Goal: Transaction & Acquisition: Purchase product/service

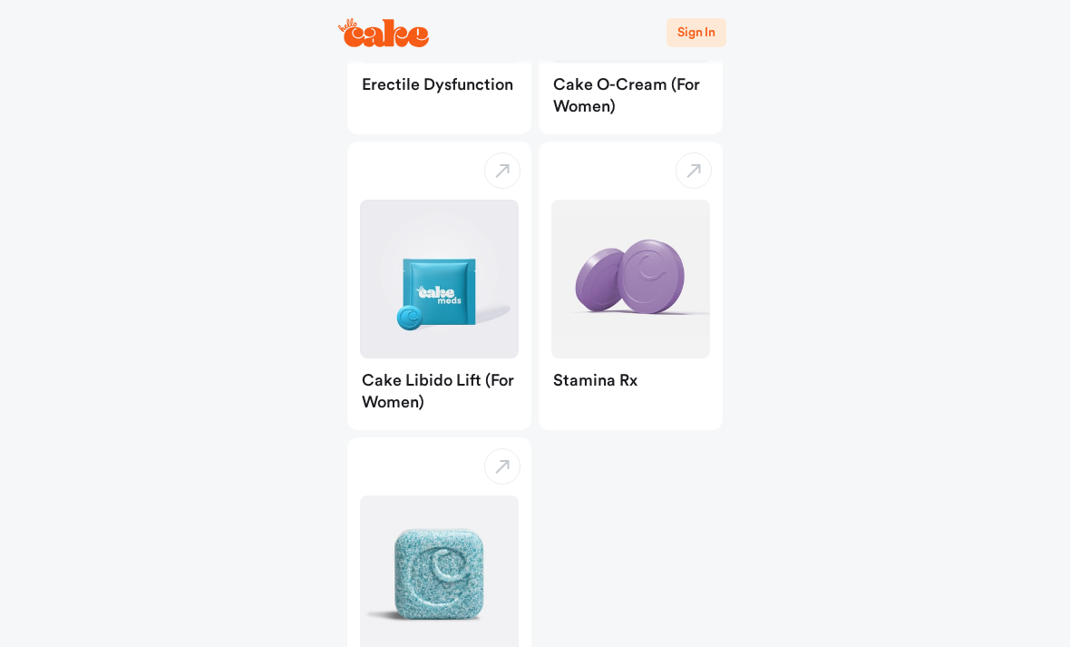
scroll to position [379, 0]
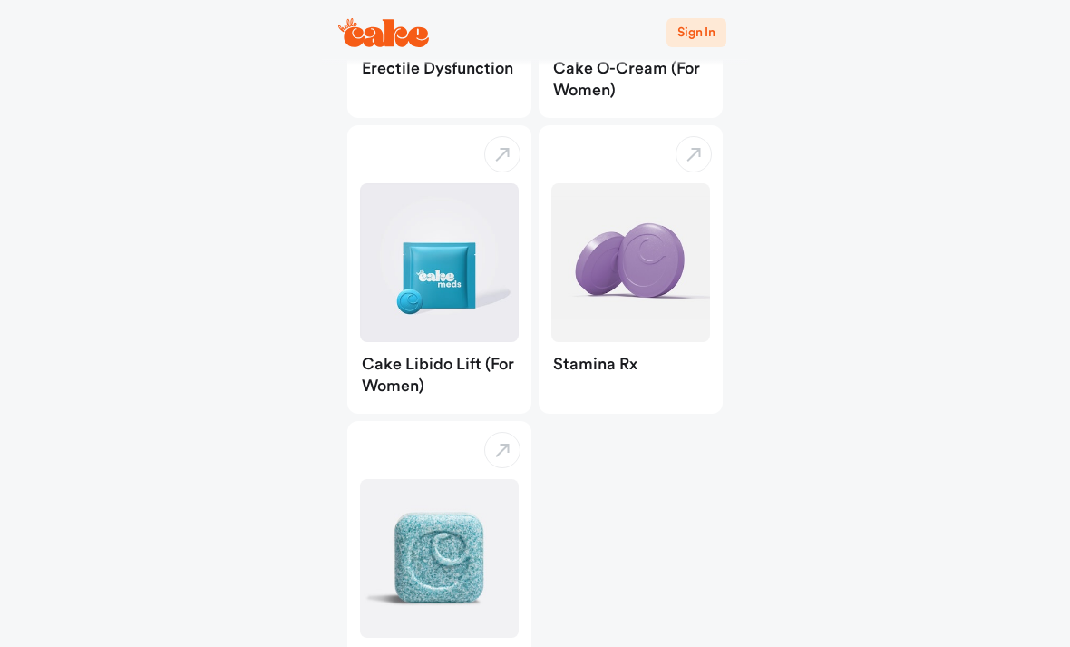
click at [447, 584] on img "button" at bounding box center [439, 558] width 159 height 159
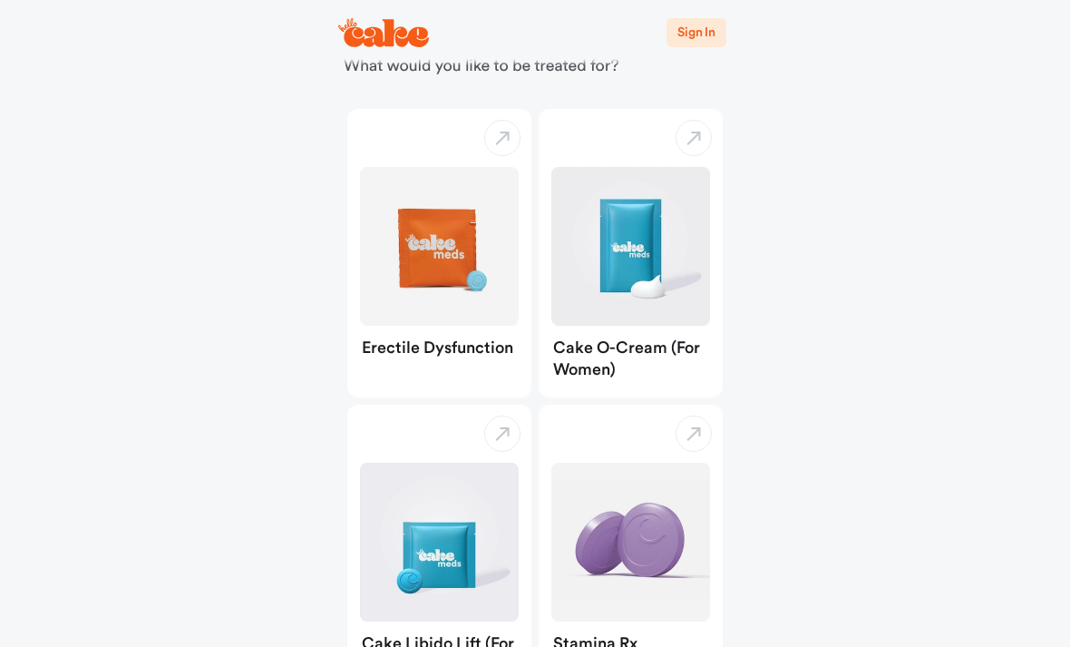
scroll to position [86, 0]
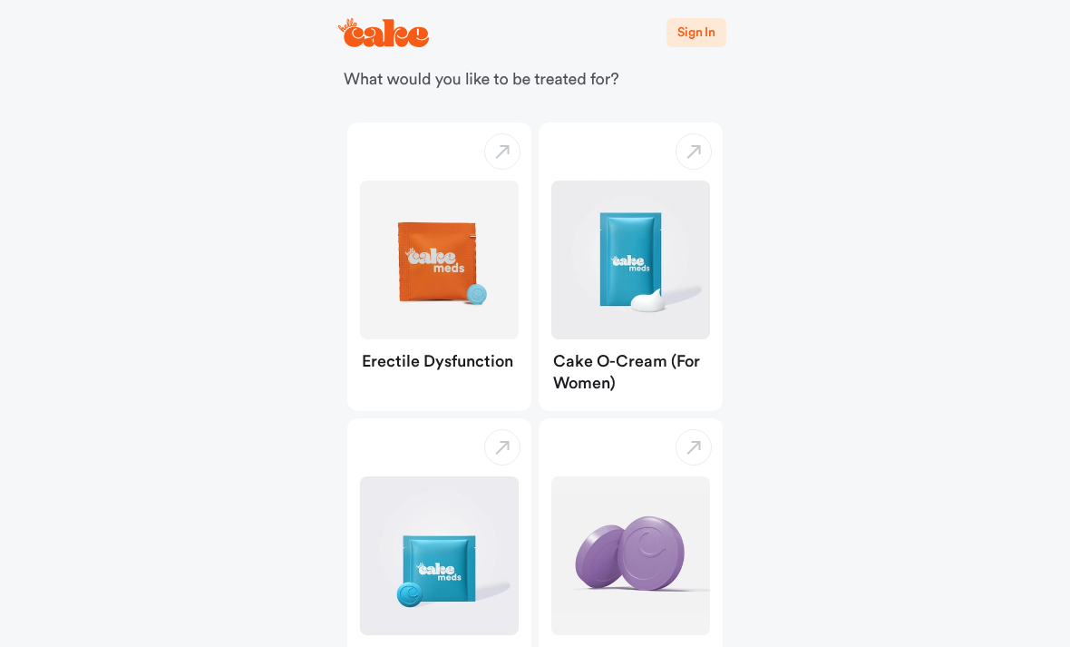
click at [456, 281] on img "button" at bounding box center [439, 259] width 159 height 159
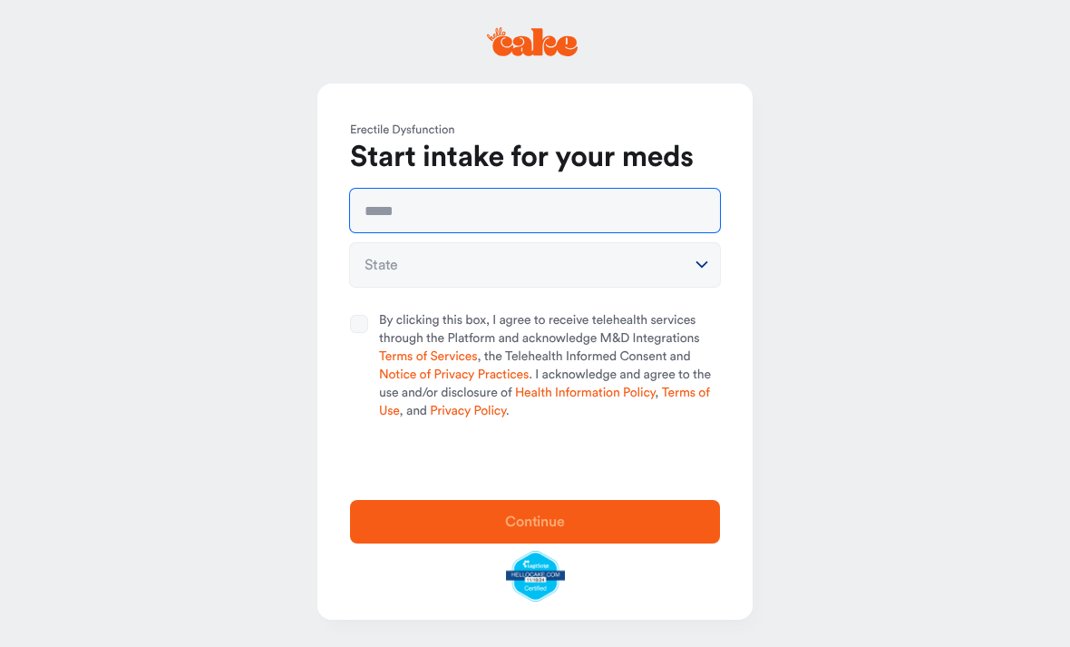
click at [520, 210] on input "text" at bounding box center [535, 211] width 370 height 44
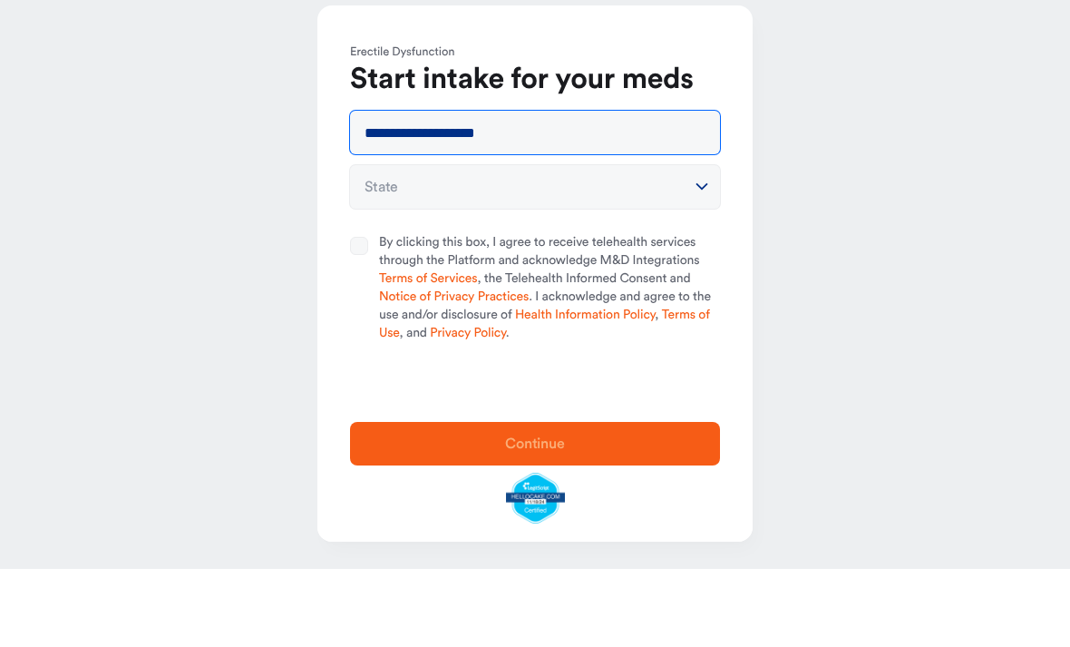
type input "**********"
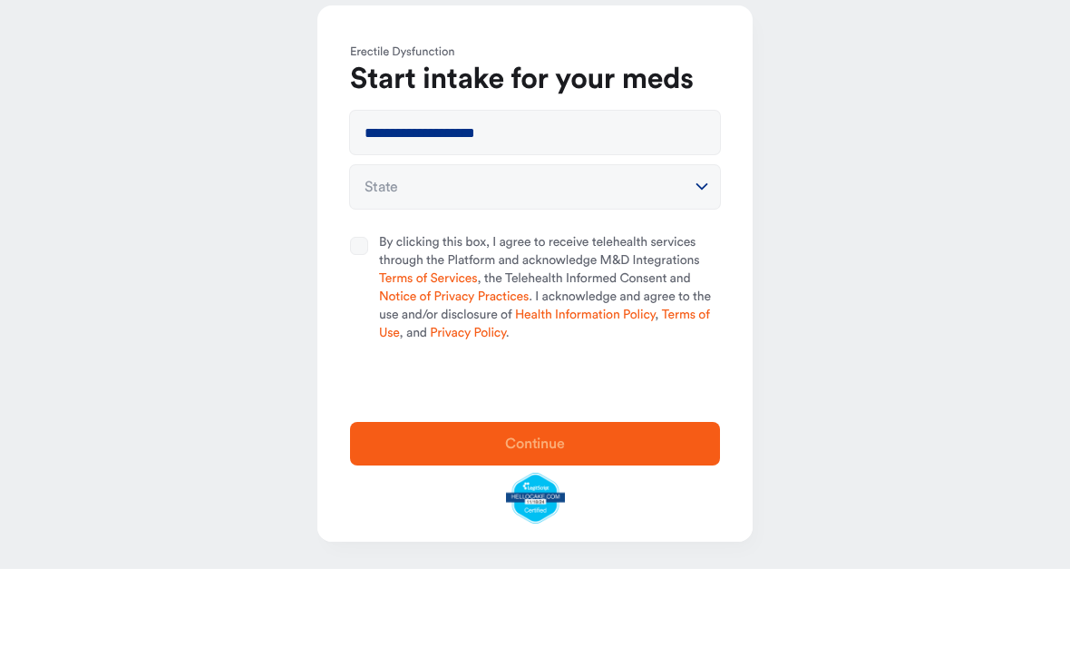
click at [526, 243] on button "State" at bounding box center [535, 265] width 370 height 44
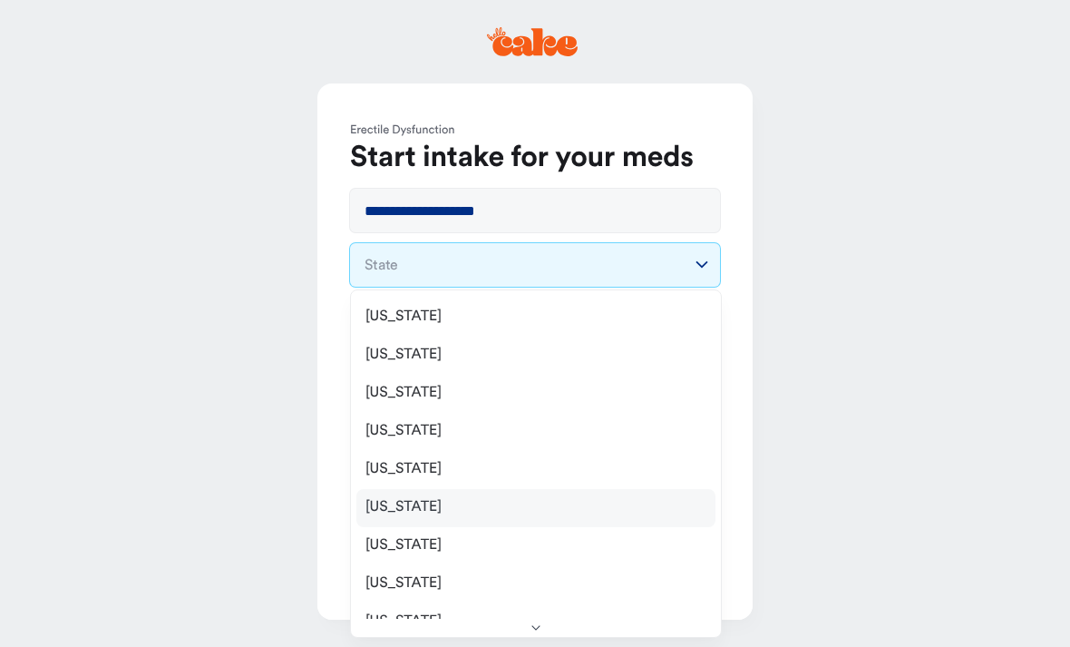
click at [405, 506] on span "[US_STATE]" at bounding box center [404, 507] width 76 height 18
select select "**"
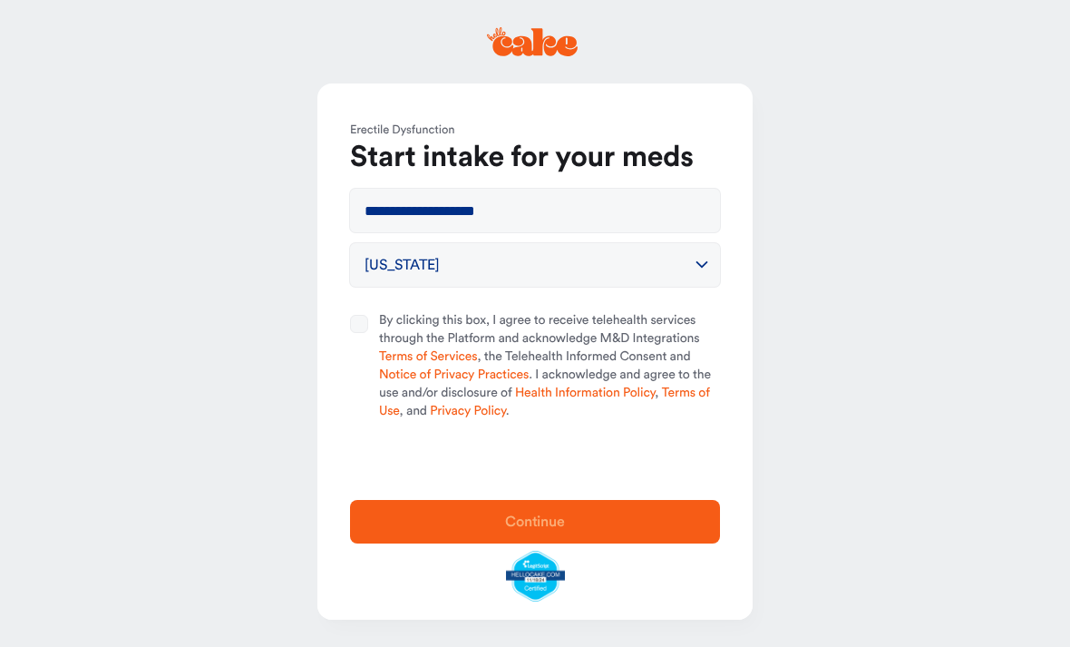
click at [361, 323] on button "By clicking this box, I agree to receive telehealth services through the Platfo…" at bounding box center [359, 324] width 18 height 18
click at [542, 543] on button "Continue" at bounding box center [535, 522] width 370 height 44
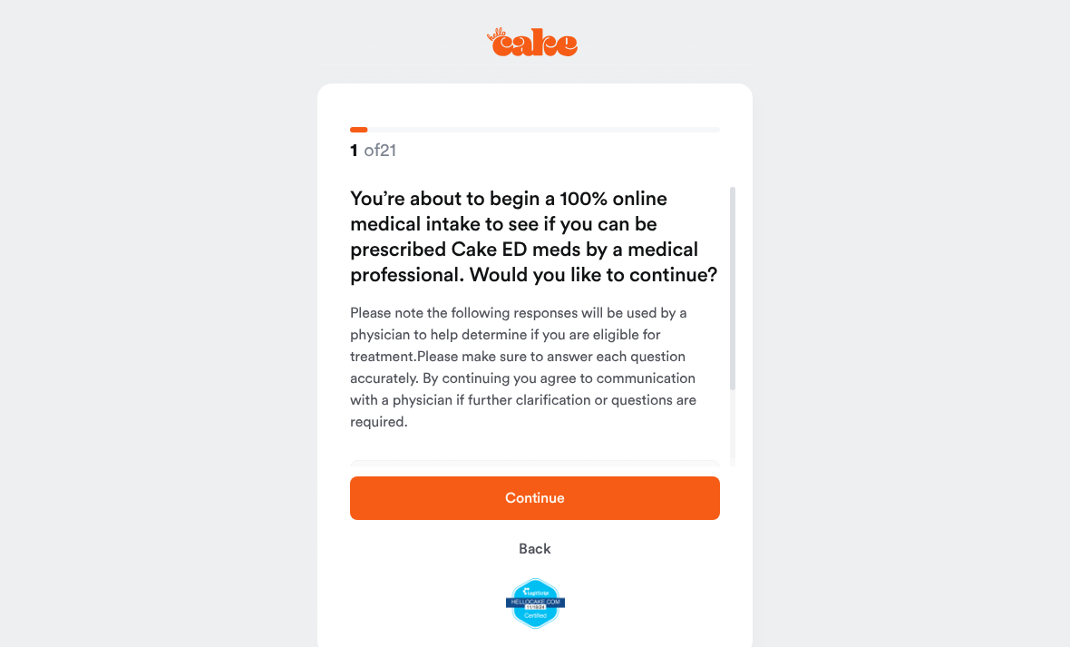
click at [691, 495] on button "Continue" at bounding box center [535, 498] width 370 height 44
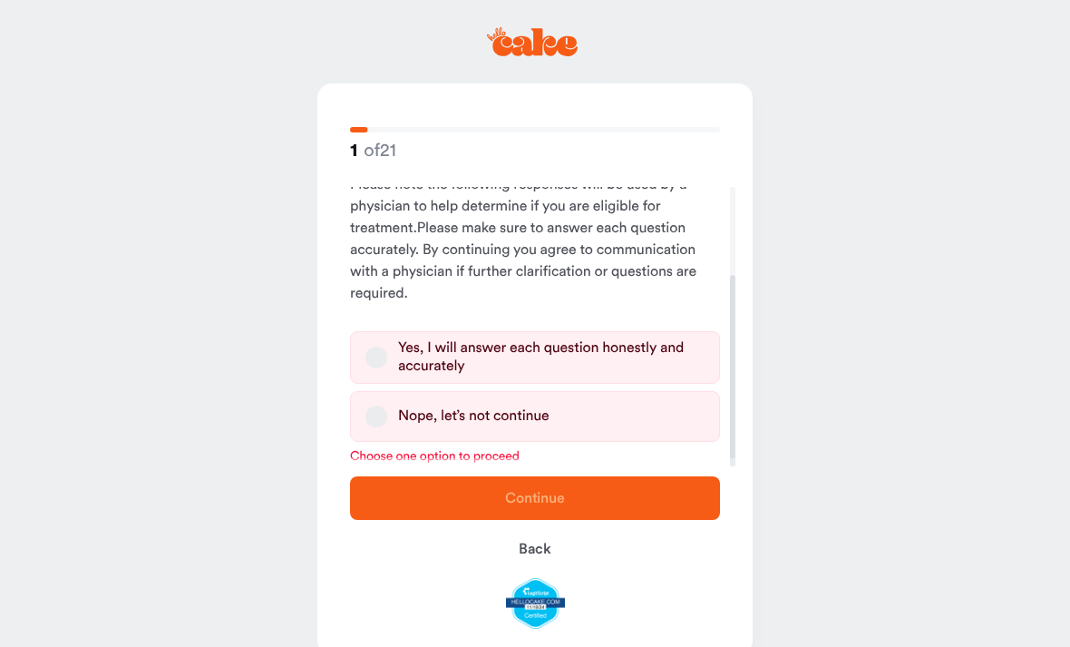
scroll to position [129, 0]
click at [377, 356] on button "Yes, I will answer each question honestly and accurately" at bounding box center [377, 357] width 22 height 22
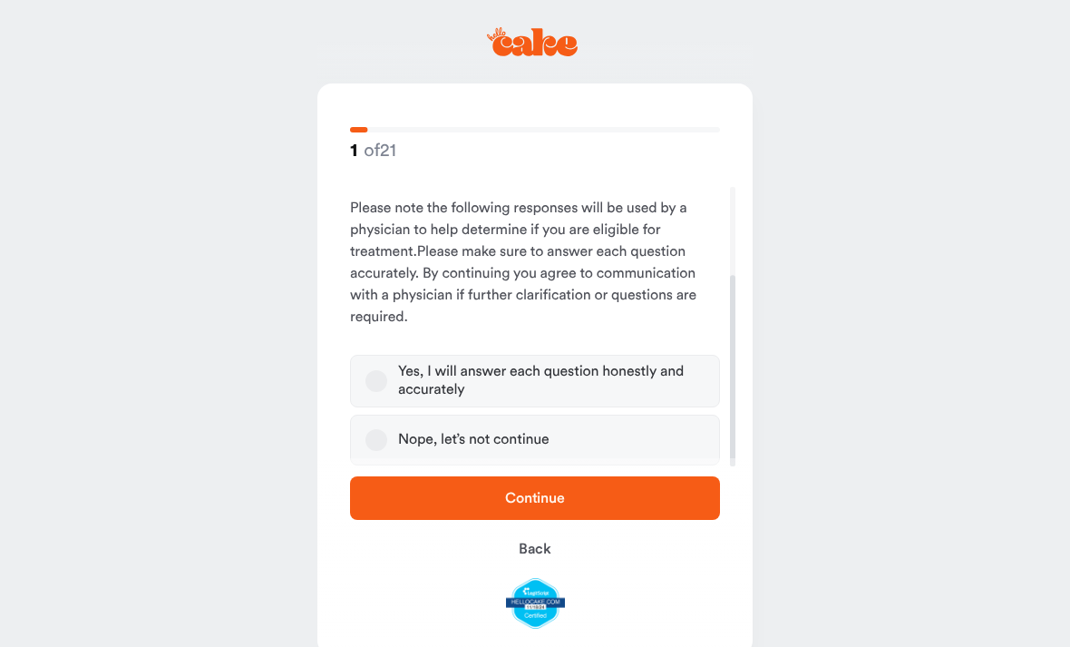
scroll to position [105, 0]
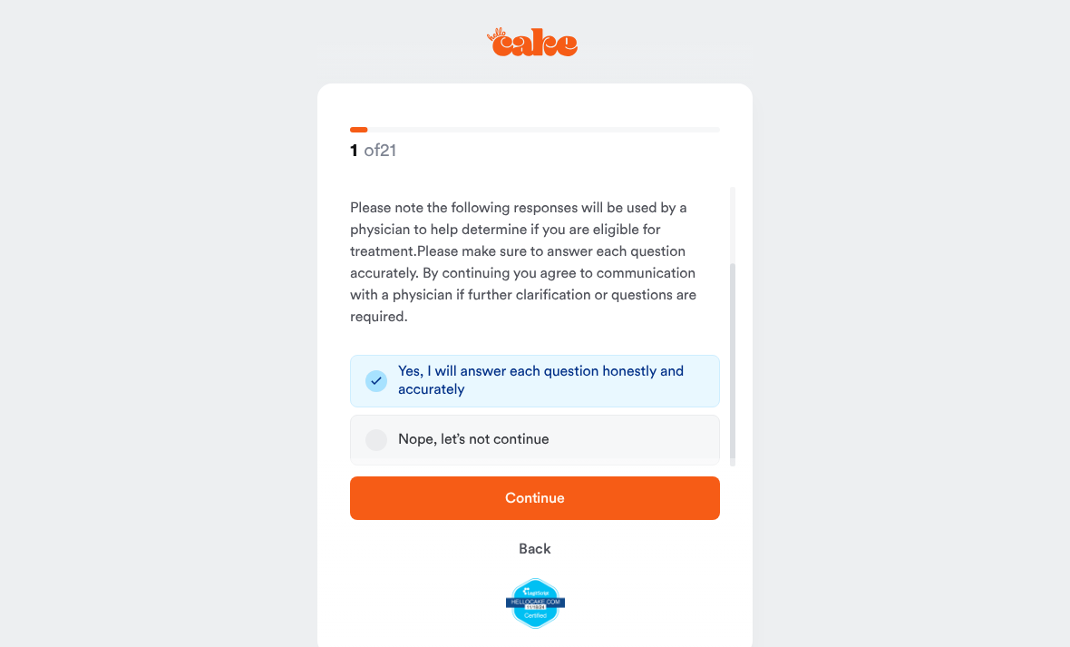
click at [550, 502] on span "Continue" at bounding box center [535, 498] width 60 height 15
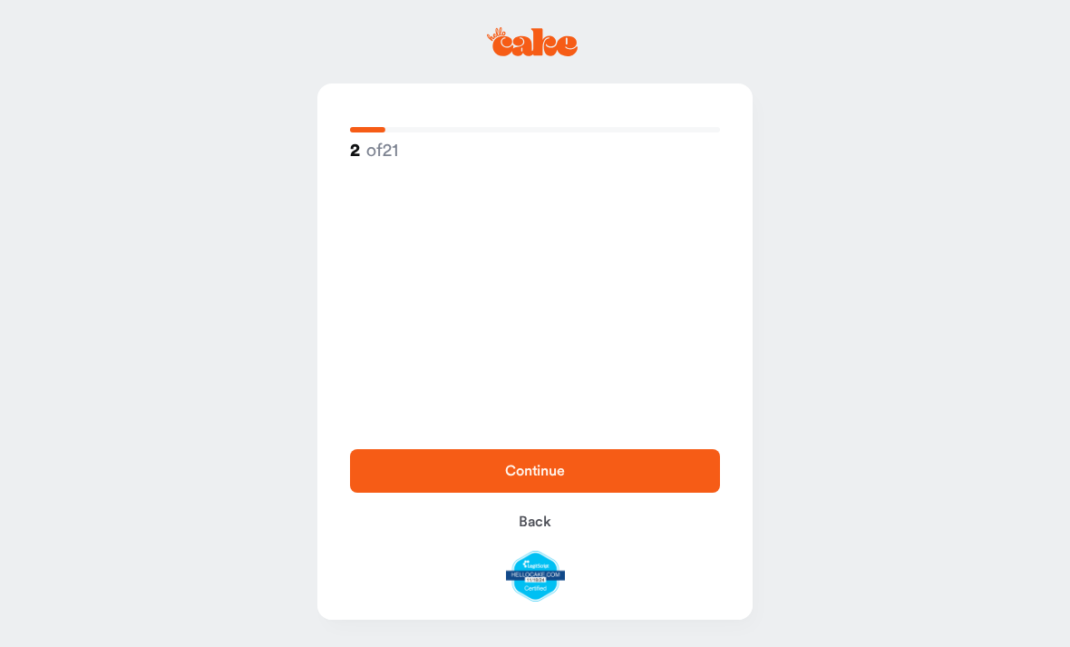
scroll to position [0, 0]
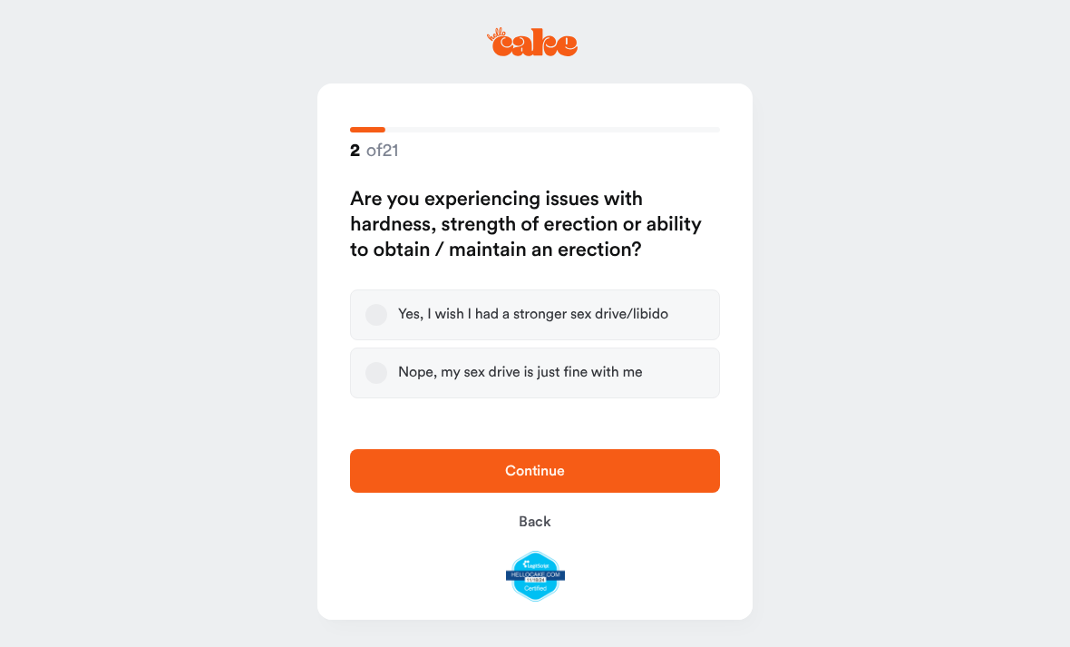
click at [468, 315] on div "Yes, I wish I had a stronger sex drive/libido" at bounding box center [533, 315] width 270 height 18
click at [387, 315] on button "Yes, I wish I had a stronger sex drive/libido" at bounding box center [377, 315] width 22 height 22
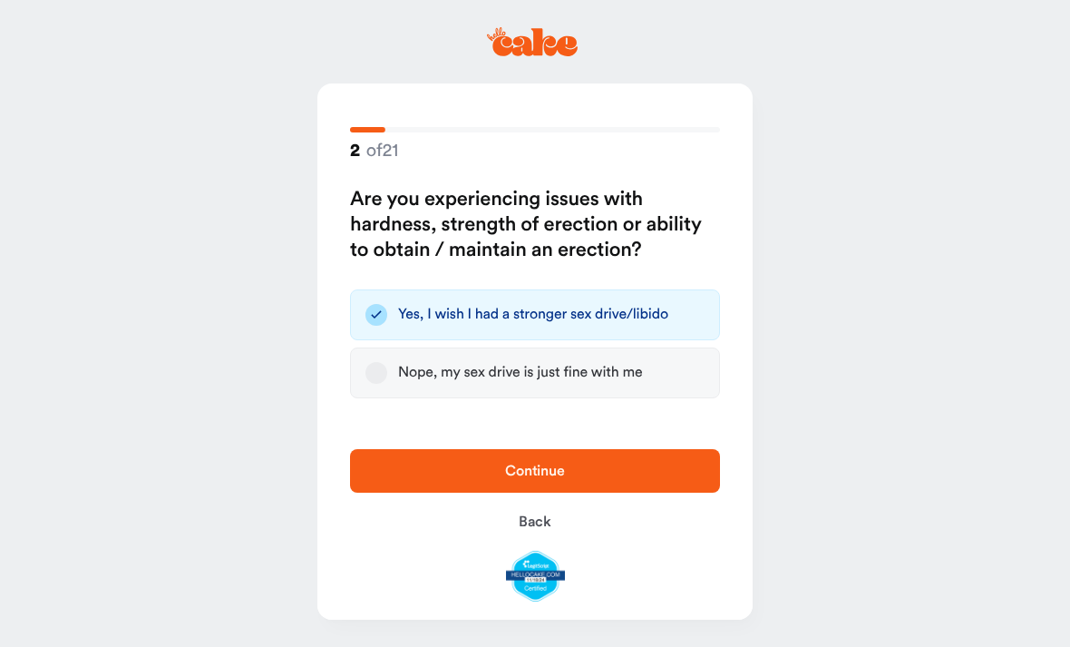
click at [557, 473] on span "Continue" at bounding box center [535, 470] width 60 height 15
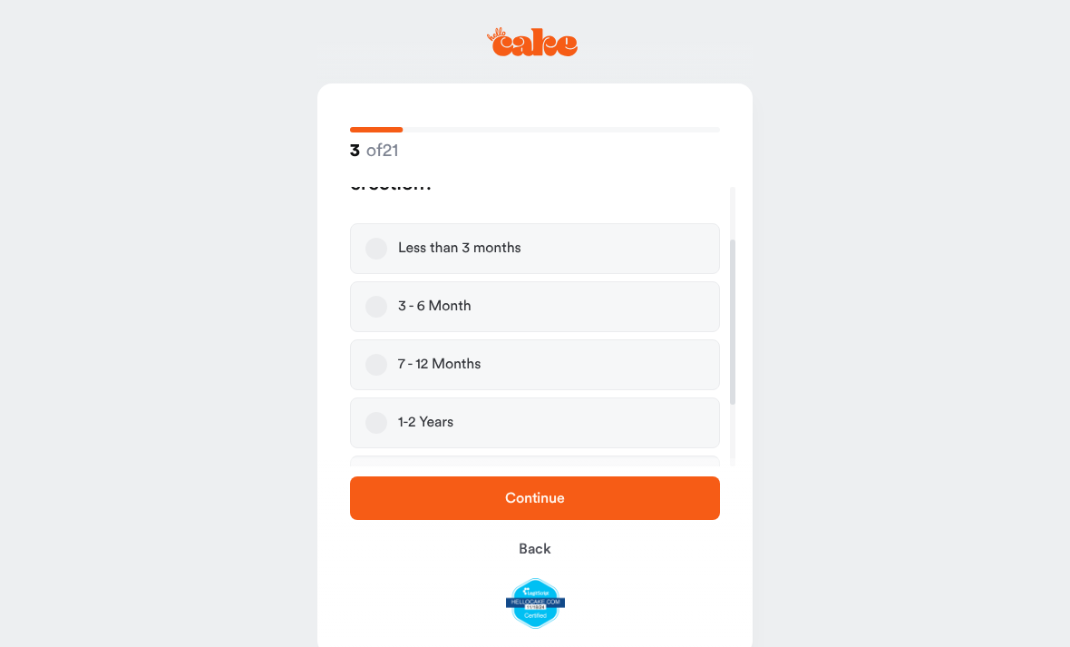
scroll to position [96, 0]
click at [458, 424] on label "1-2 Years" at bounding box center [535, 418] width 370 height 51
click at [387, 424] on button "1-2 Years" at bounding box center [377, 418] width 22 height 22
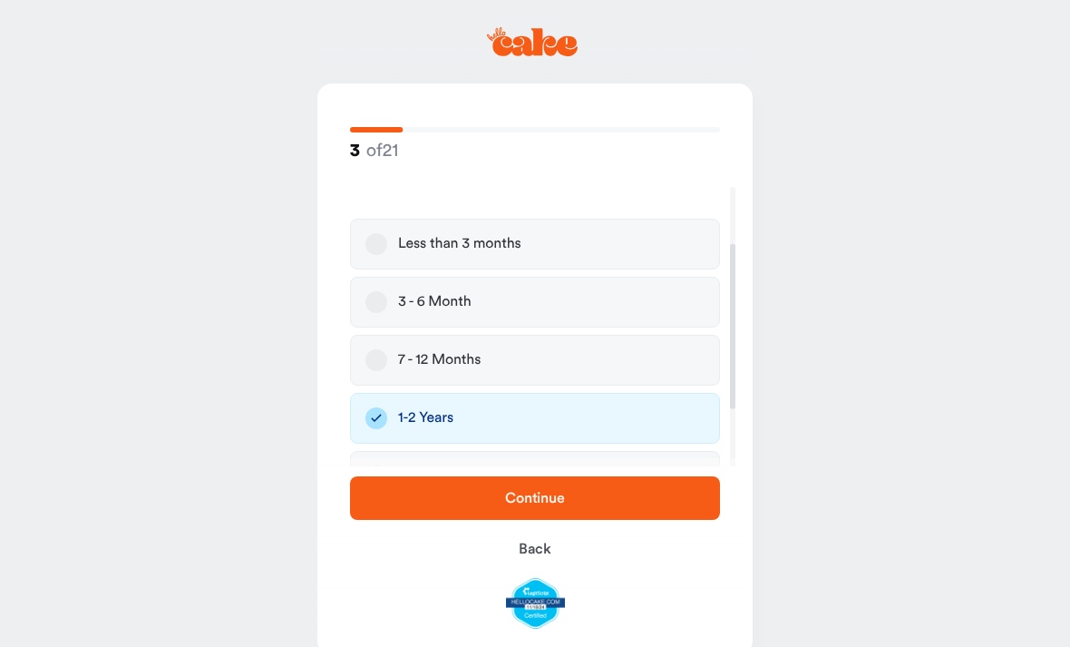
click at [535, 501] on span "Continue" at bounding box center [535, 498] width 60 height 15
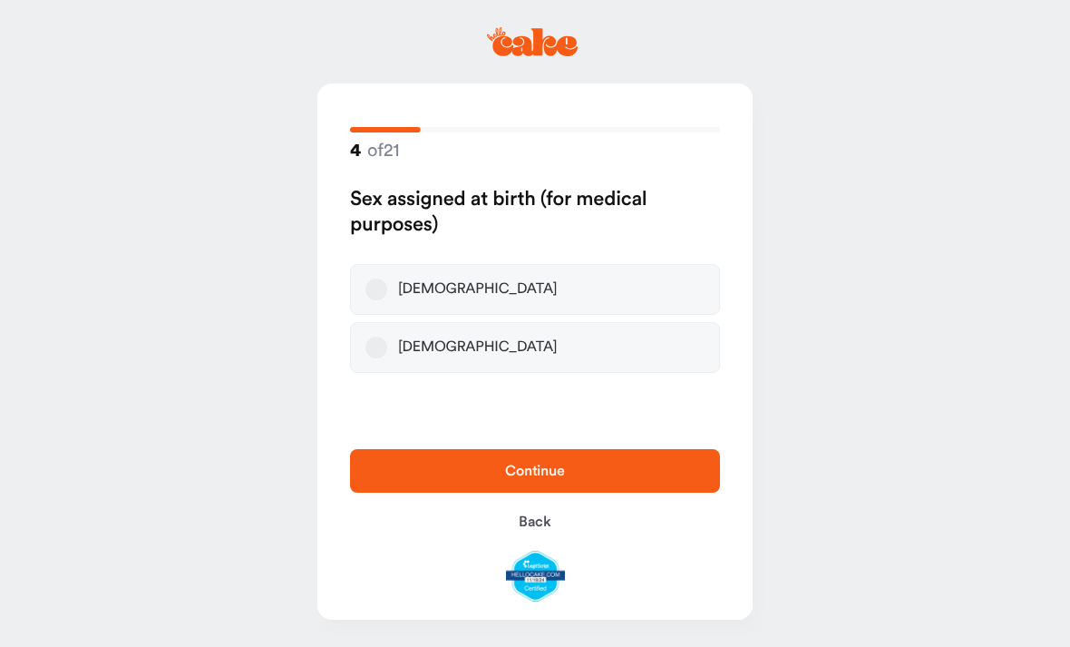
click at [429, 295] on div "[DEMOGRAPHIC_DATA]" at bounding box center [478, 289] width 160 height 18
click at [387, 295] on button "[DEMOGRAPHIC_DATA]" at bounding box center [377, 289] width 22 height 22
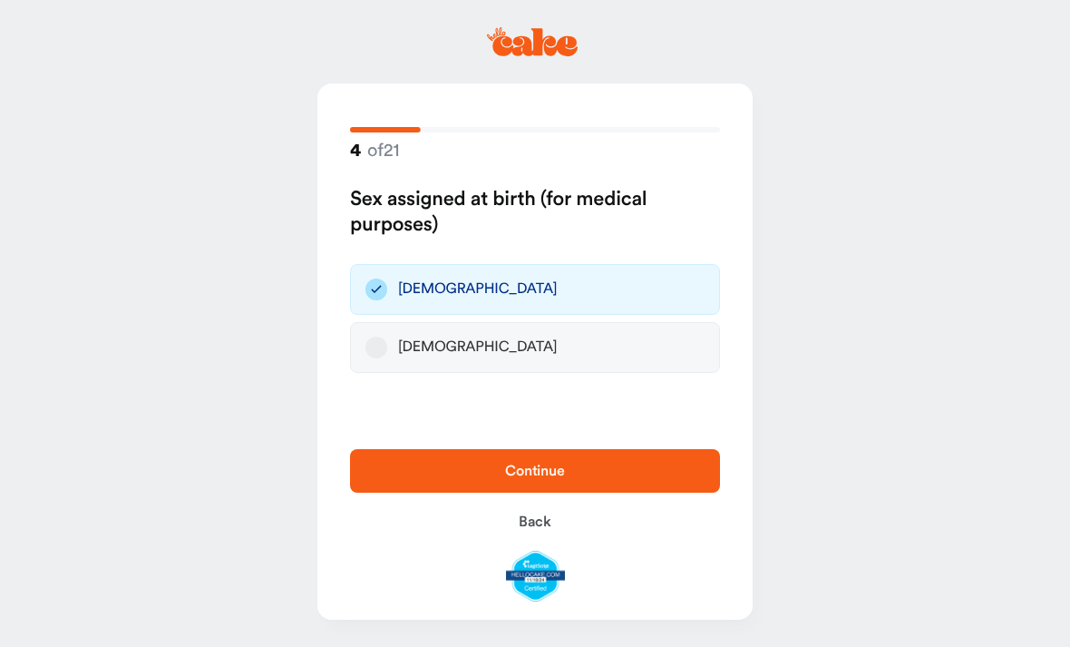
click at [569, 473] on span "Continue" at bounding box center [535, 471] width 312 height 22
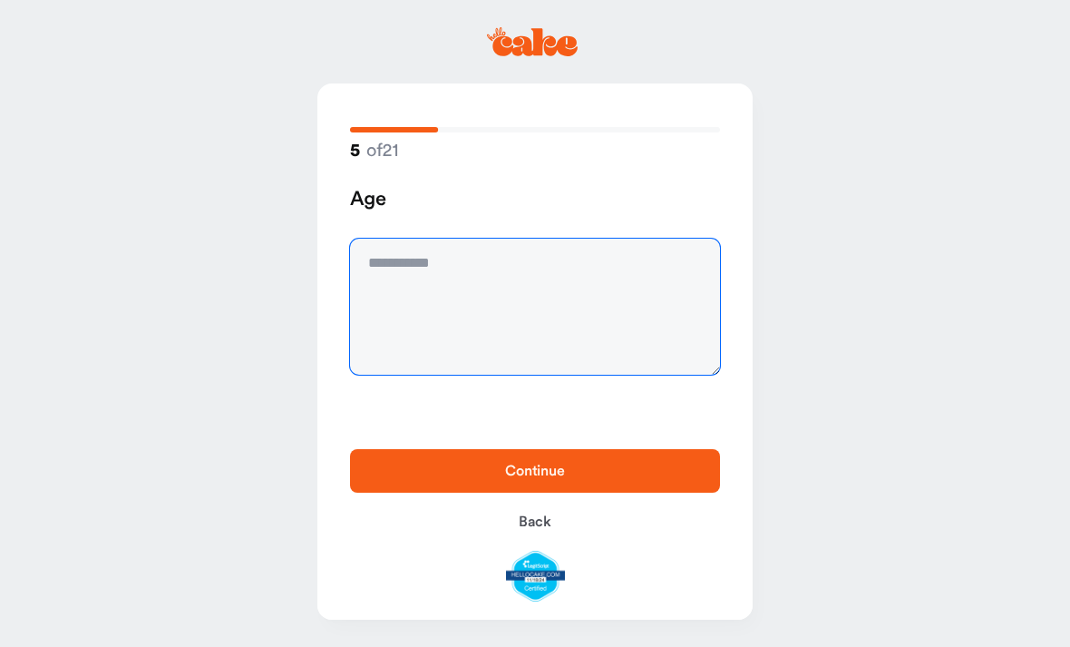
click at [437, 279] on textarea at bounding box center [535, 307] width 370 height 136
type textarea "**"
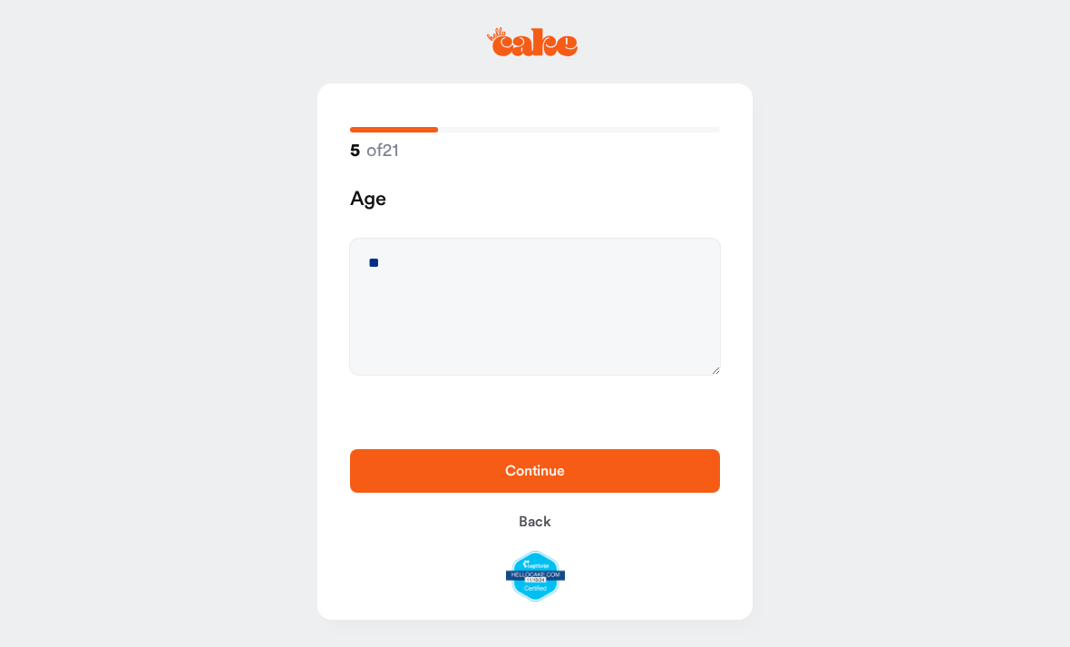
click at [560, 474] on span "Continue" at bounding box center [535, 470] width 60 height 15
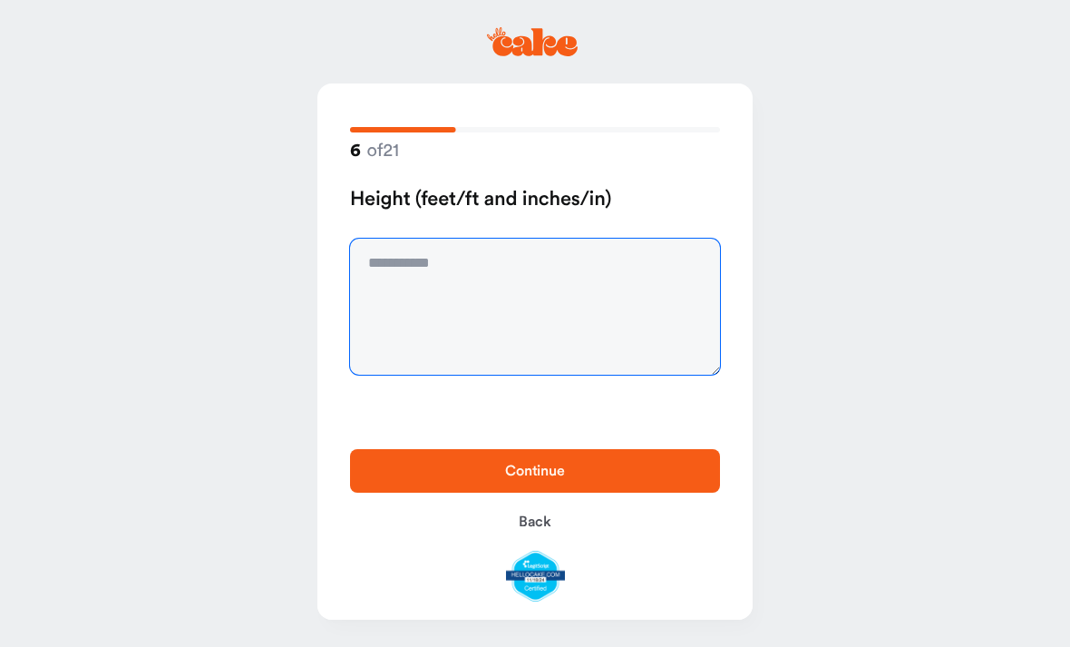
click at [438, 270] on textarea at bounding box center [535, 307] width 370 height 136
type textarea "****"
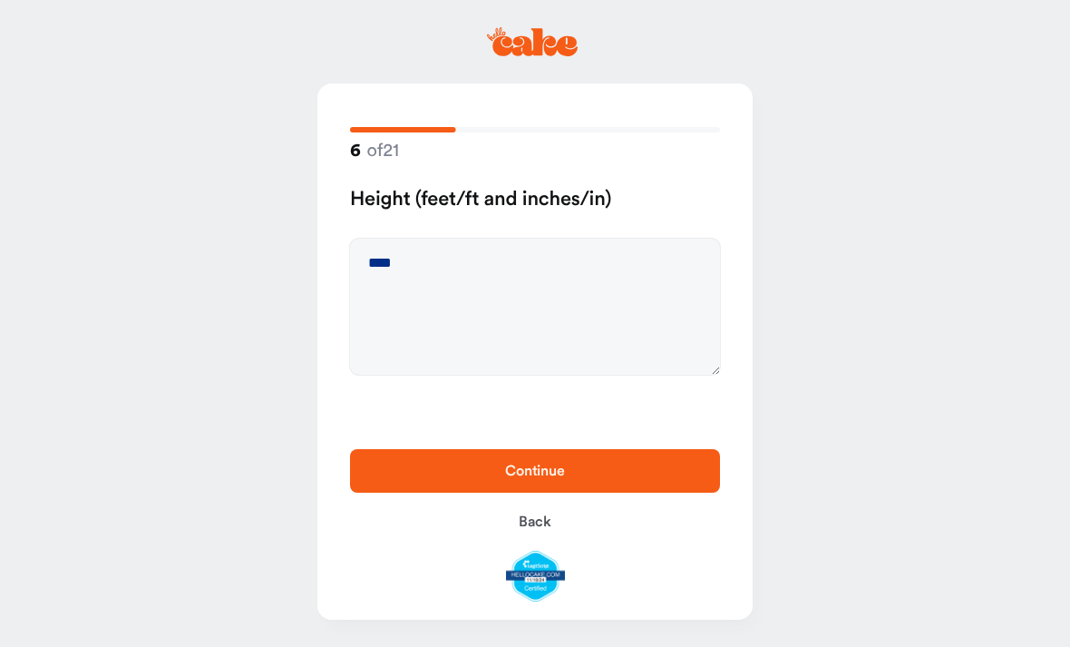
click at [584, 462] on span "Continue" at bounding box center [535, 471] width 312 height 22
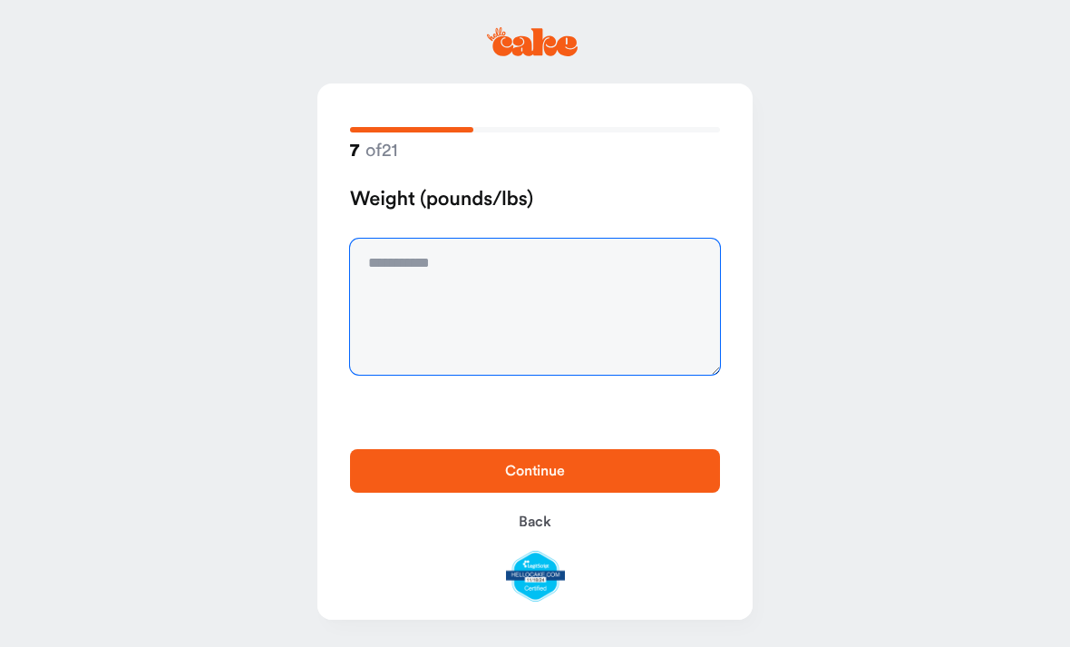
click at [436, 265] on textarea at bounding box center [535, 307] width 370 height 136
type textarea "***"
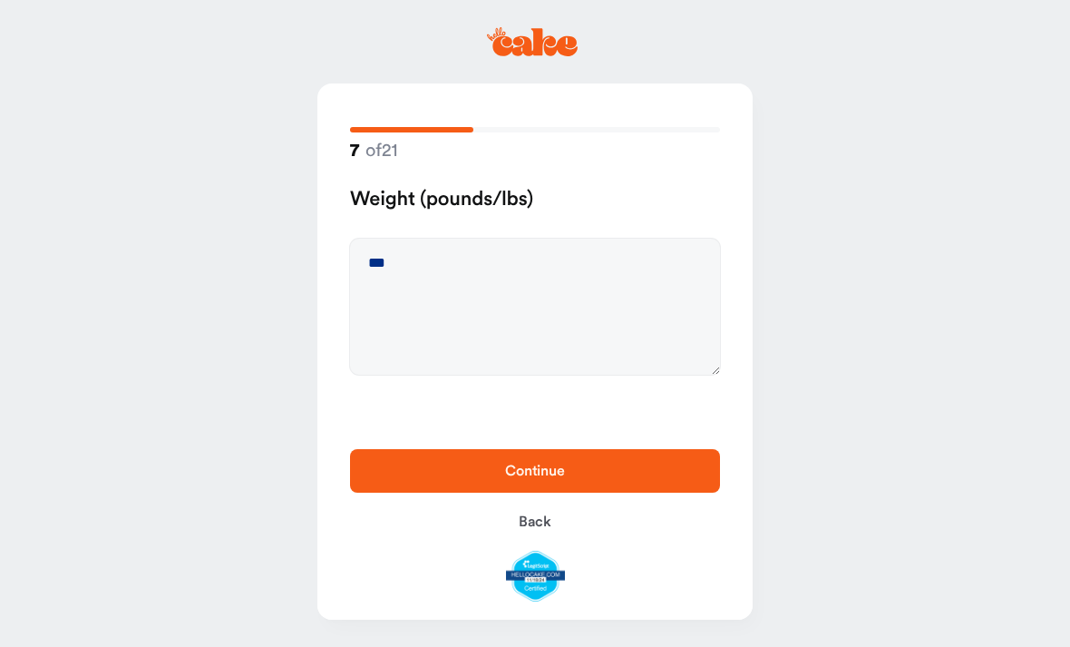
click at [585, 463] on span "Continue" at bounding box center [535, 471] width 312 height 22
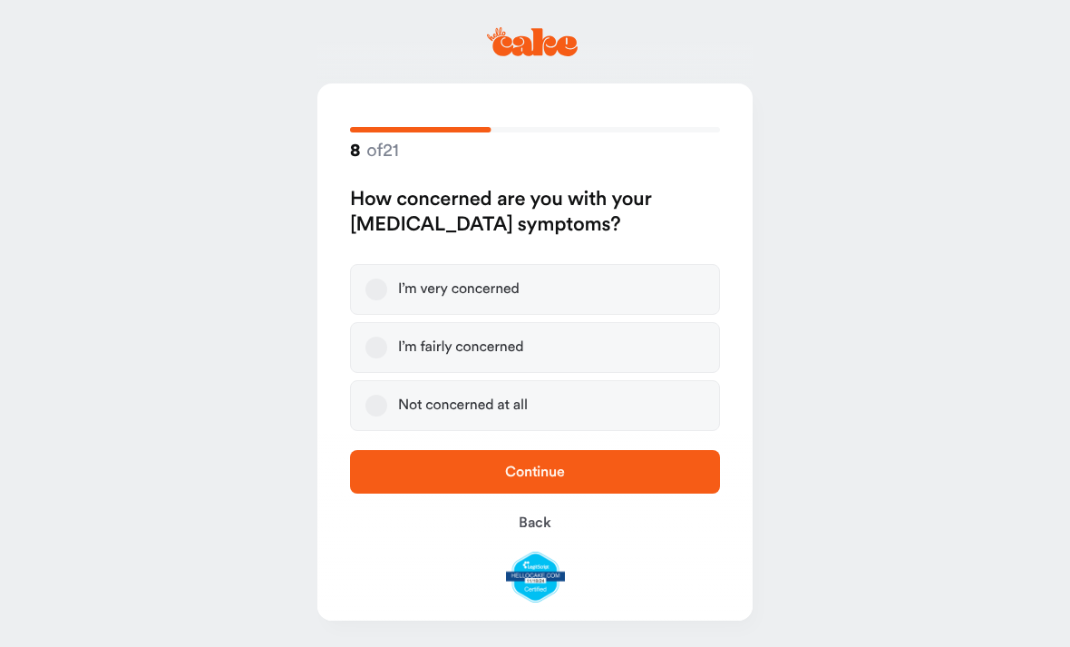
click at [484, 289] on div "I’m very concerned" at bounding box center [459, 289] width 122 height 18
click at [387, 289] on button "I’m very concerned" at bounding box center [377, 289] width 22 height 22
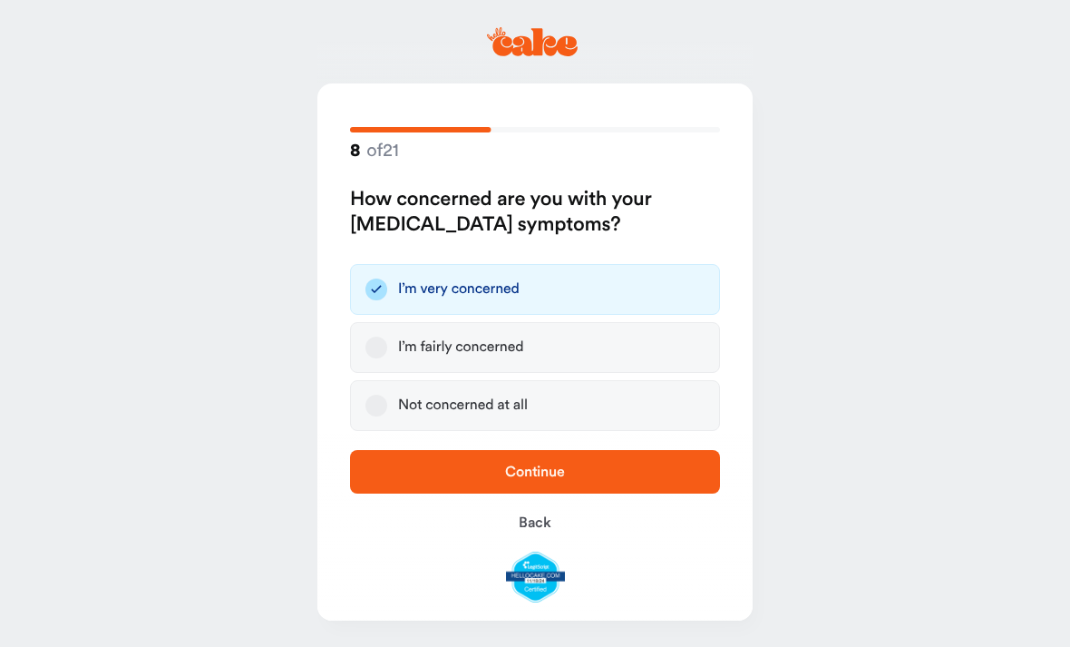
click at [570, 469] on span "Continue" at bounding box center [535, 472] width 312 height 22
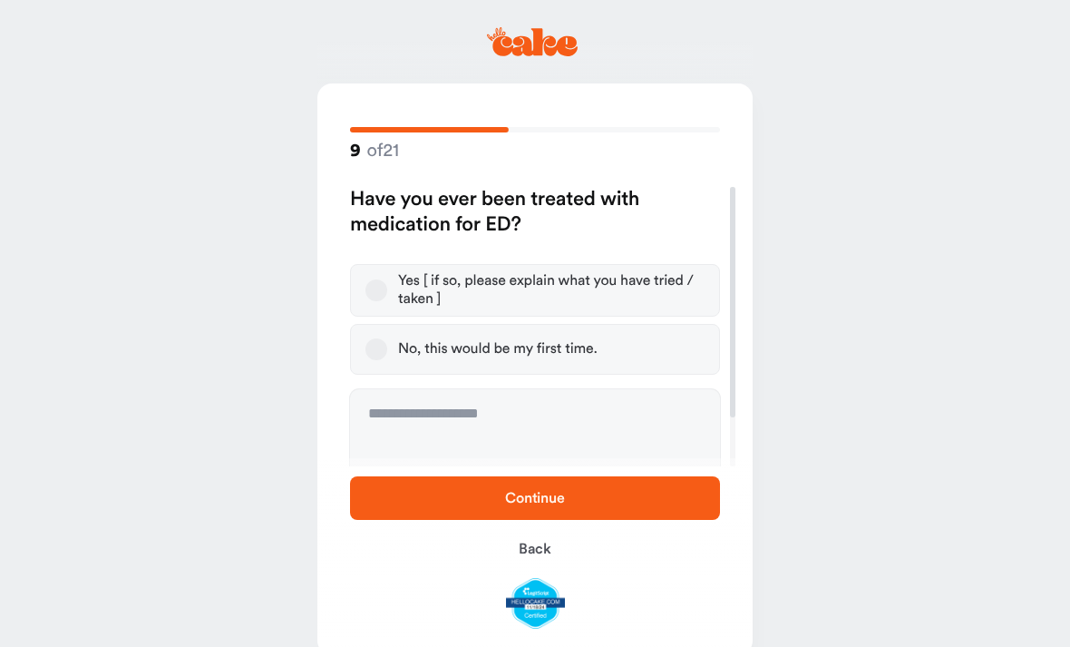
click at [489, 290] on div "Yes [ if so, please explain what you have tried / taken ]" at bounding box center [551, 290] width 307 height 36
click at [387, 290] on button "Yes [ if so, please explain what you have tried / taken ]" at bounding box center [377, 290] width 22 height 22
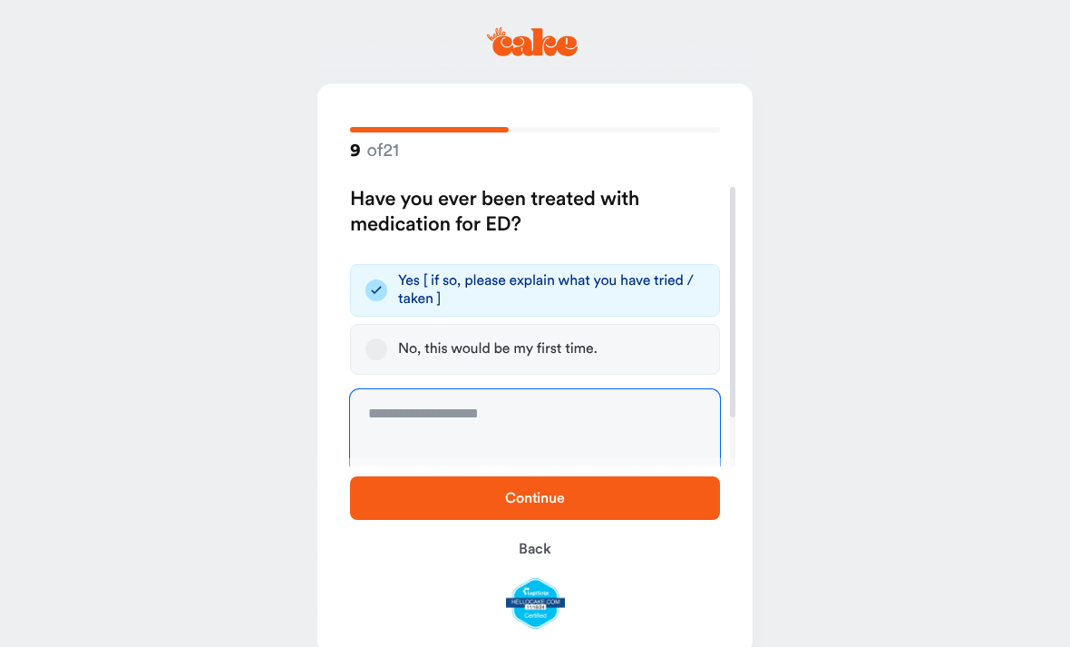
click at [437, 413] on textarea at bounding box center [535, 457] width 370 height 136
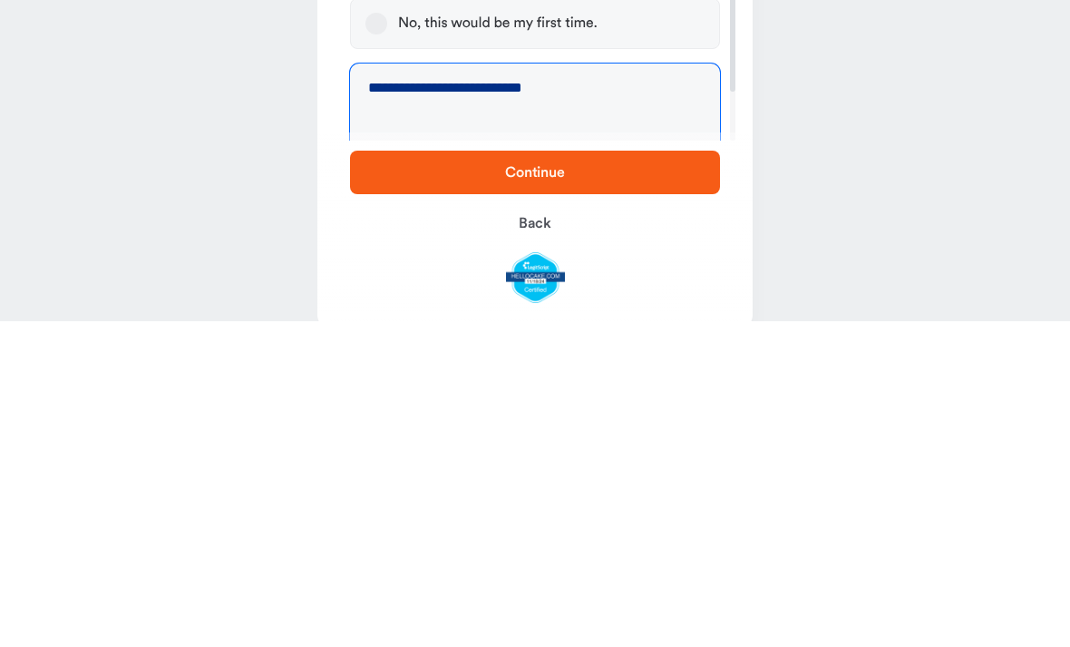
type textarea "**********"
click at [601, 487] on span "Continue" at bounding box center [535, 498] width 312 height 22
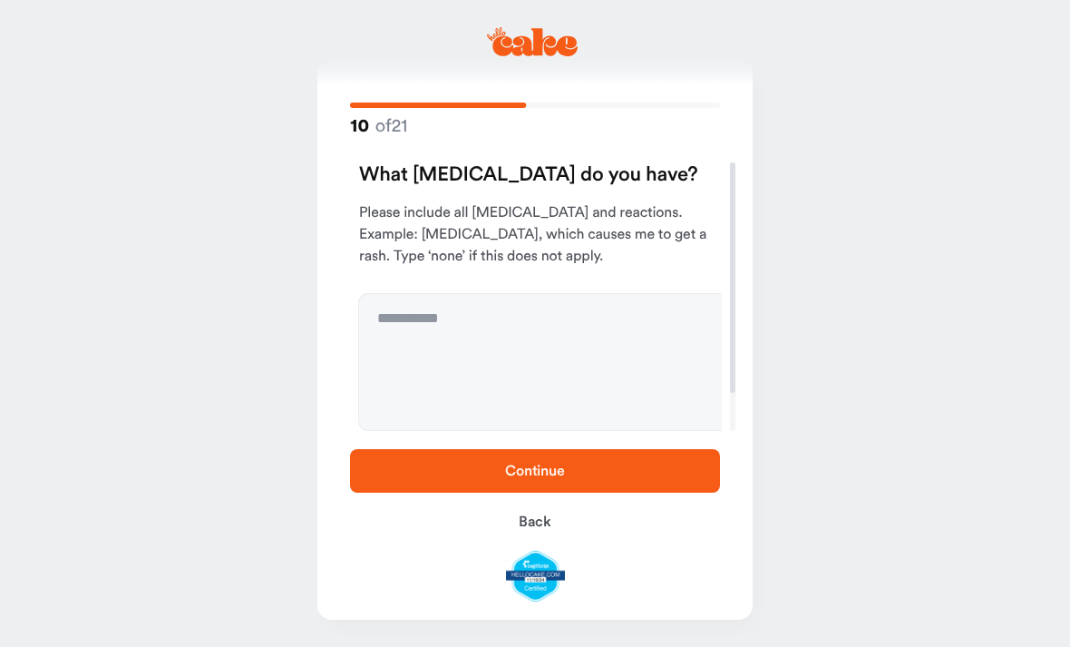
scroll to position [24, 0]
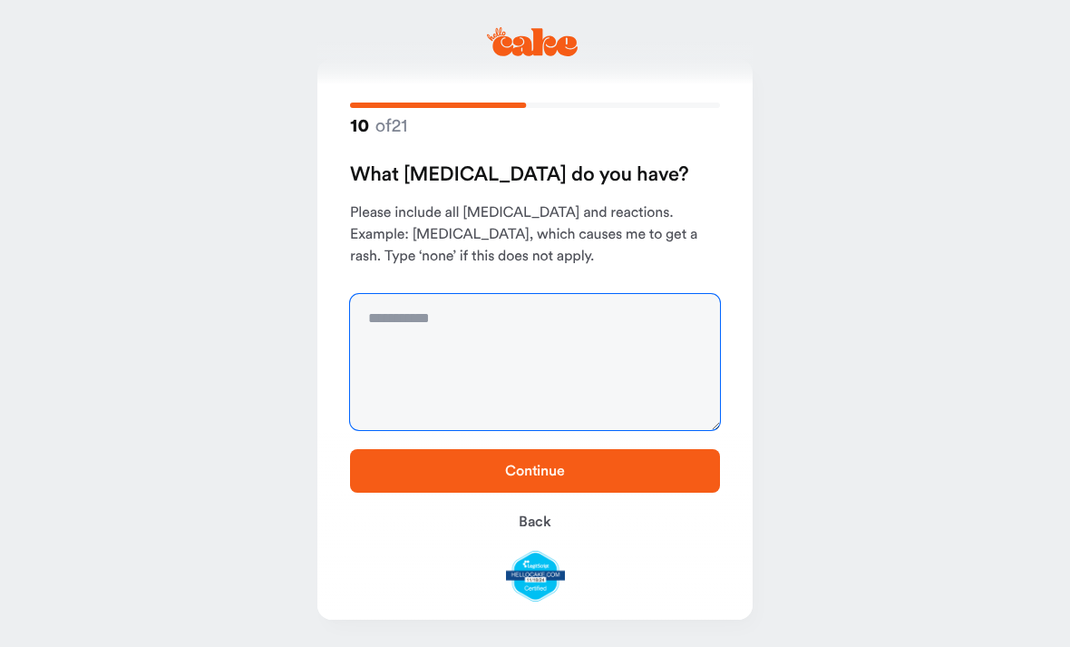
click at [443, 313] on textarea at bounding box center [535, 362] width 370 height 136
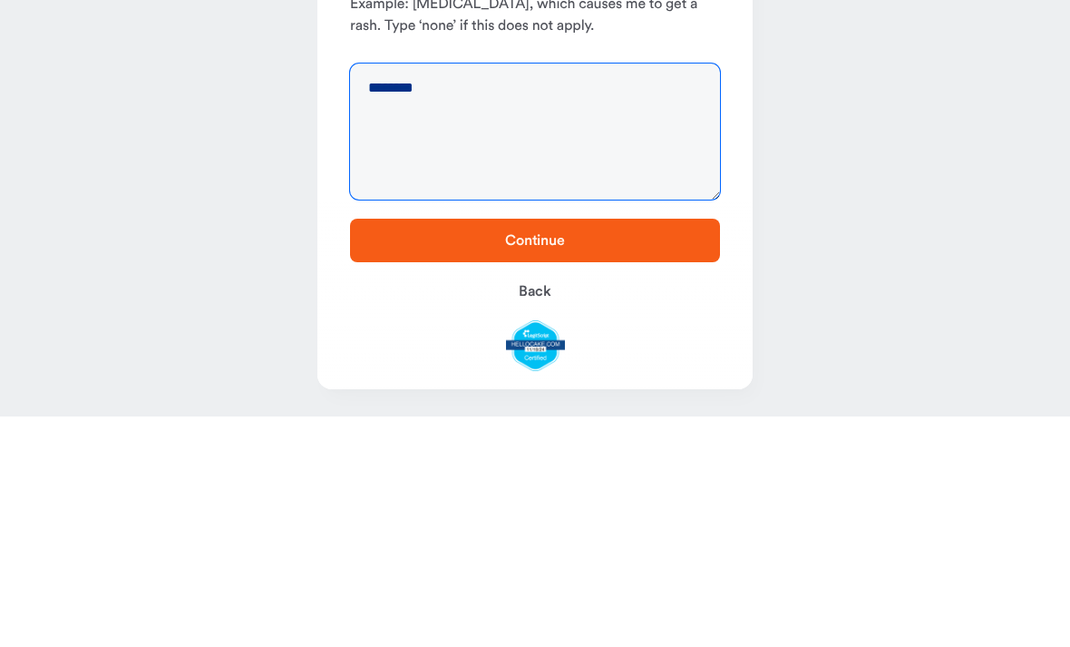
type textarea "********"
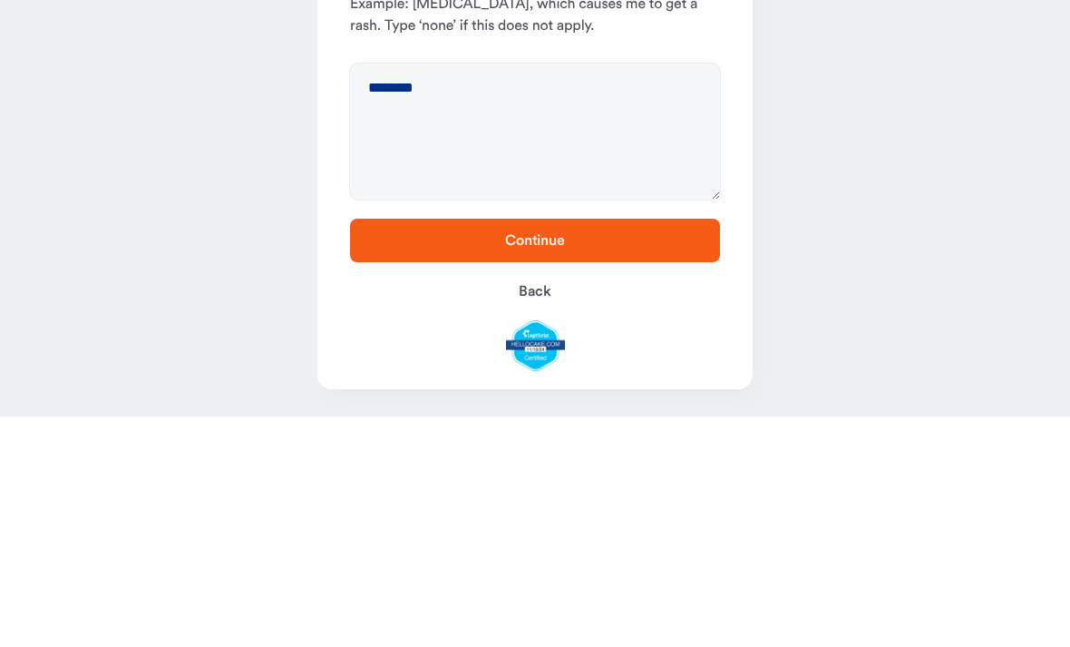
click at [549, 463] on span "Continue" at bounding box center [535, 470] width 60 height 15
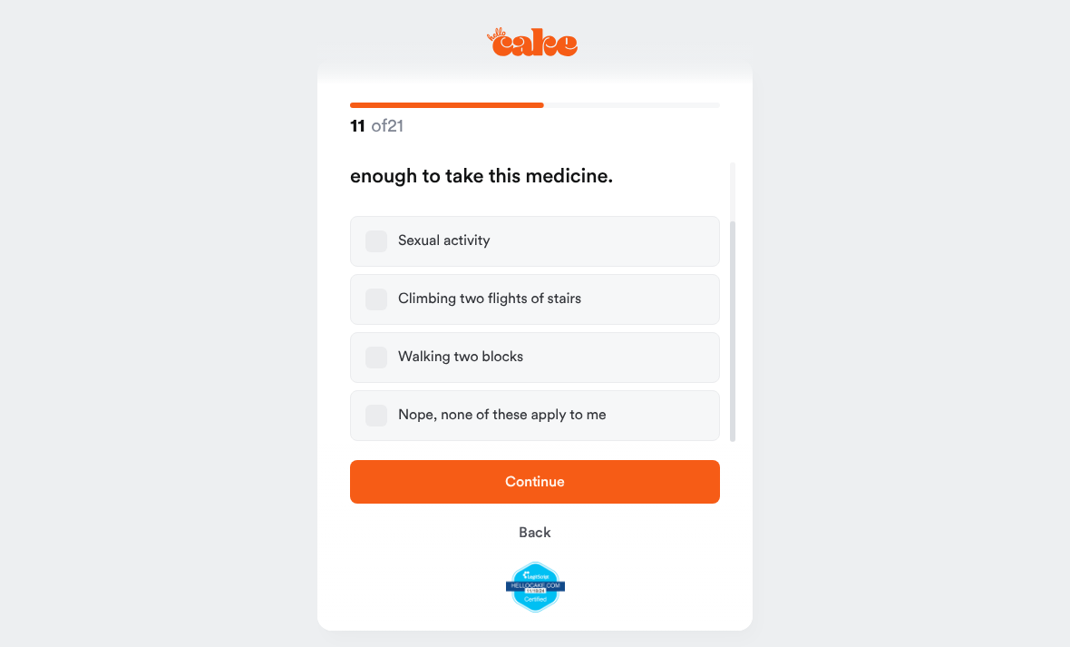
scroll to position [74, 0]
click at [553, 418] on div "Nope, none of these apply to me" at bounding box center [502, 415] width 209 height 18
click at [387, 418] on button "Nope, none of these apply to me" at bounding box center [377, 416] width 22 height 22
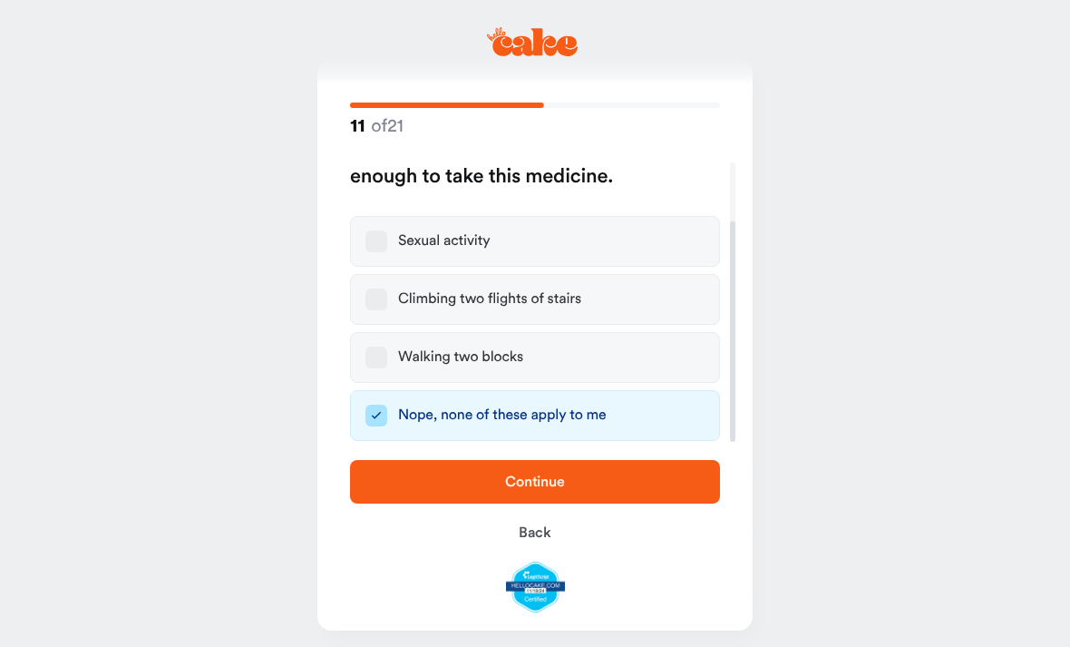
click at [552, 489] on span "Continue" at bounding box center [535, 481] width 60 height 15
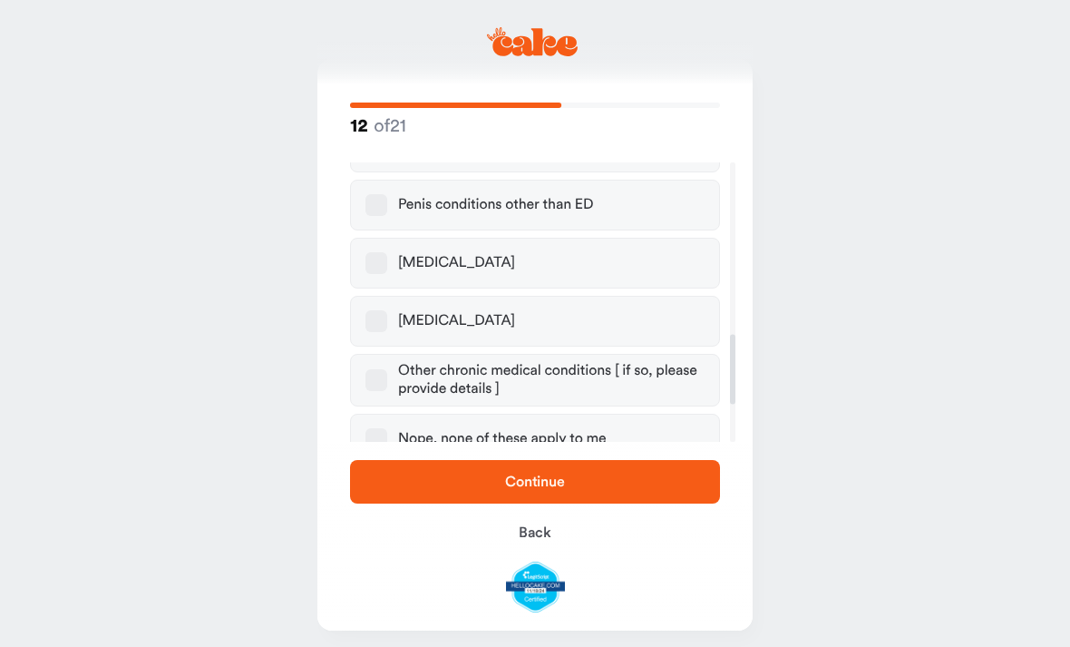
scroll to position [707, 0]
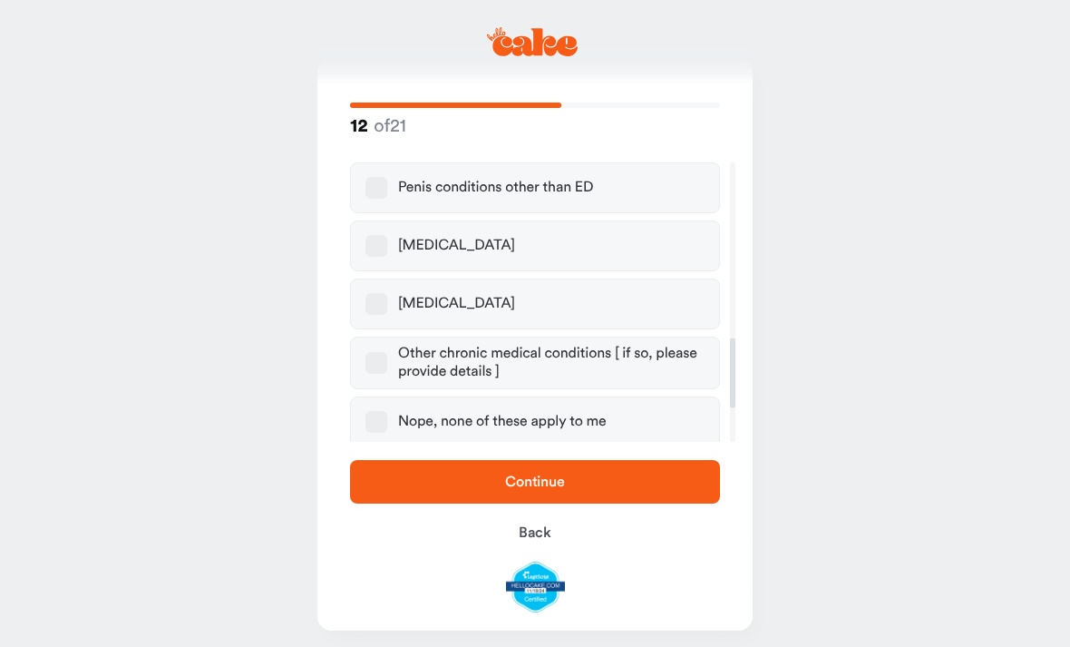
click at [485, 295] on div "[MEDICAL_DATA]" at bounding box center [456, 304] width 117 height 18
click at [387, 293] on button "[MEDICAL_DATA]" at bounding box center [377, 304] width 22 height 22
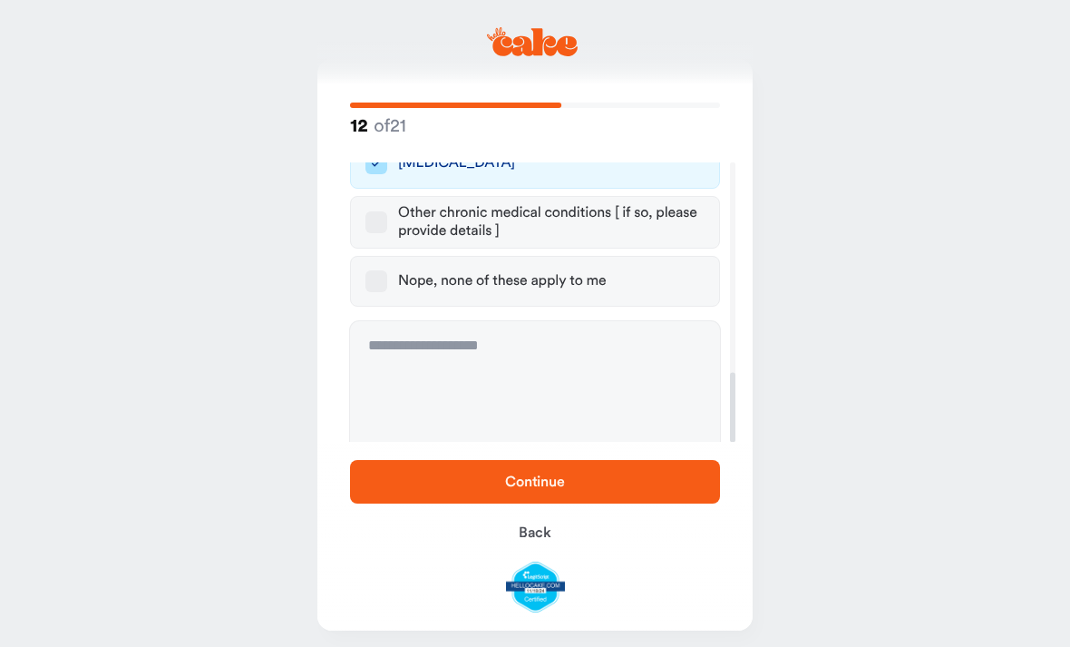
scroll to position [845, 0]
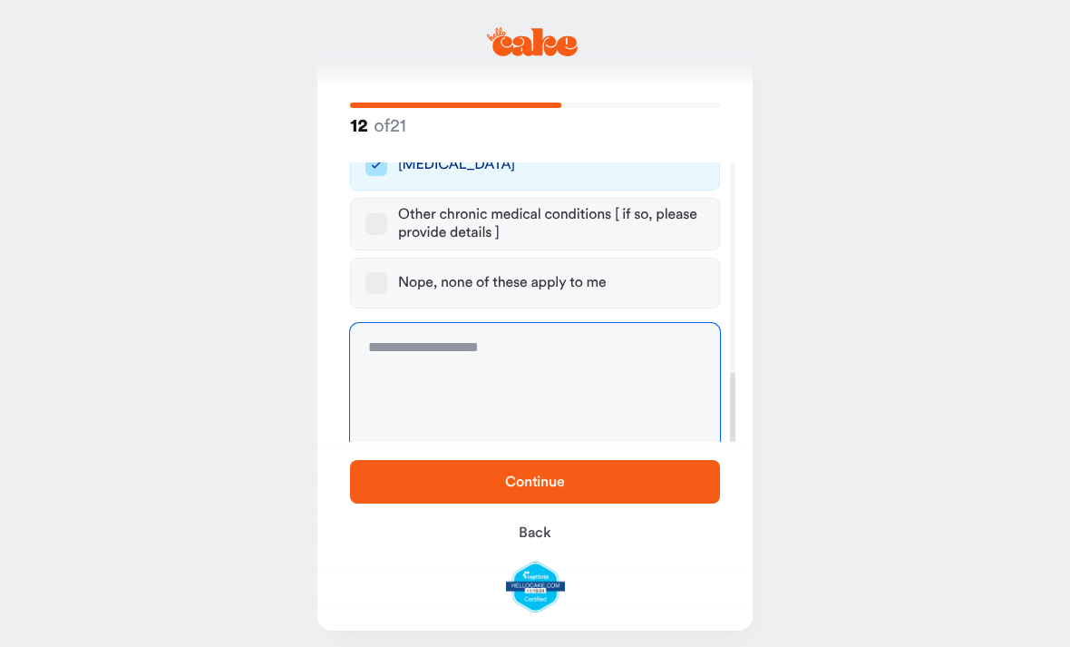
click at [494, 330] on textarea at bounding box center [535, 391] width 370 height 136
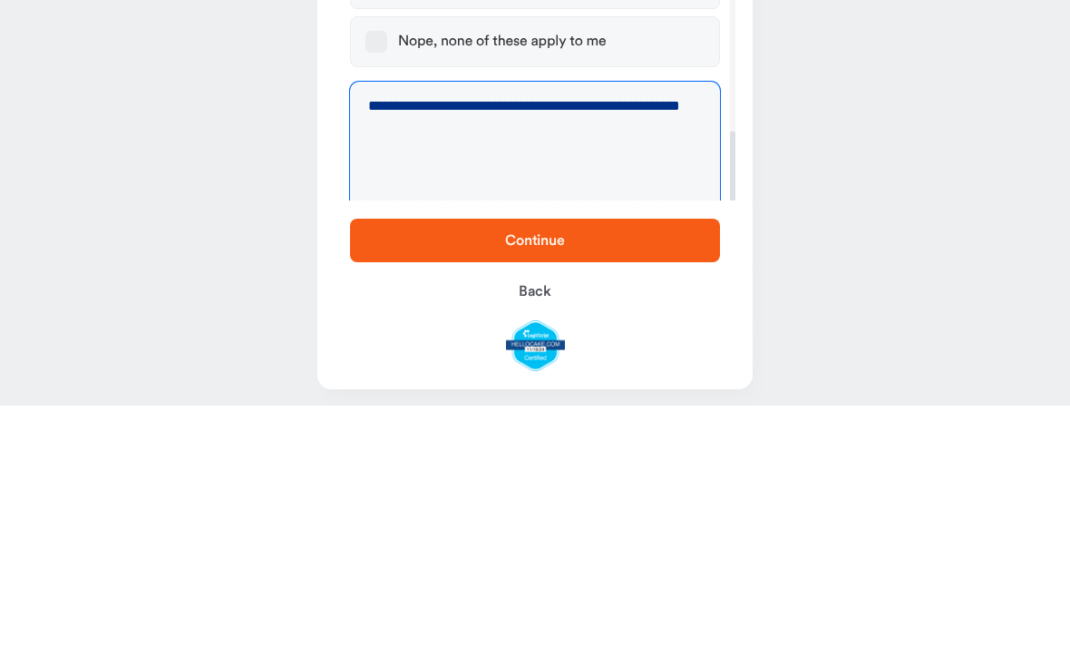
type textarea "**********"
click at [565, 474] on span "Continue" at bounding box center [535, 481] width 60 height 15
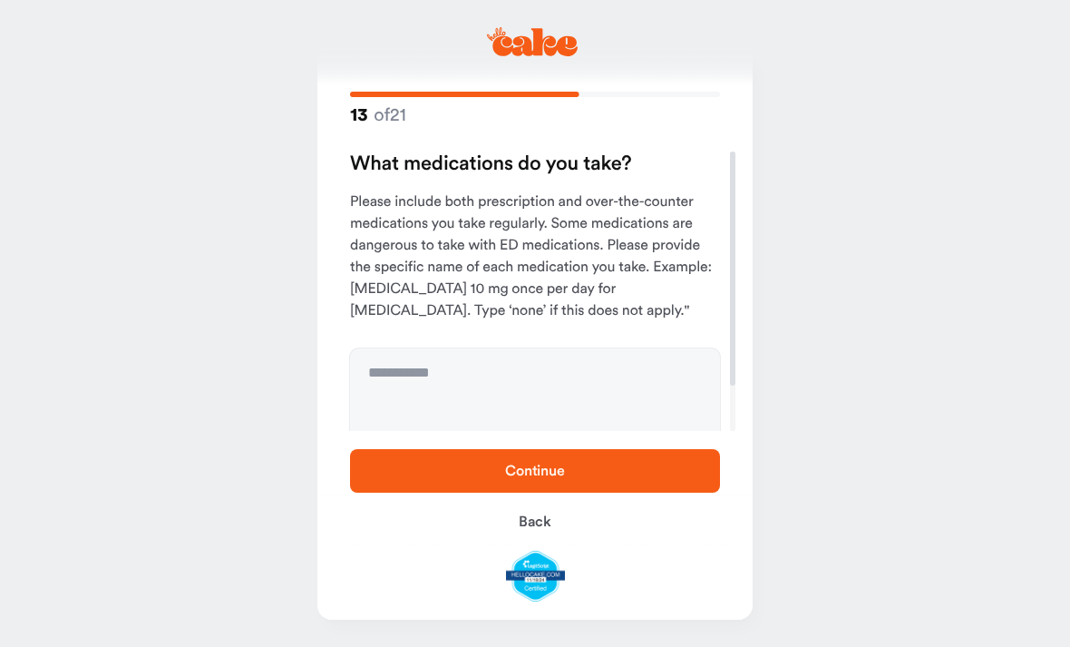
scroll to position [0, 0]
click at [484, 359] on textarea at bounding box center [535, 416] width 370 height 136
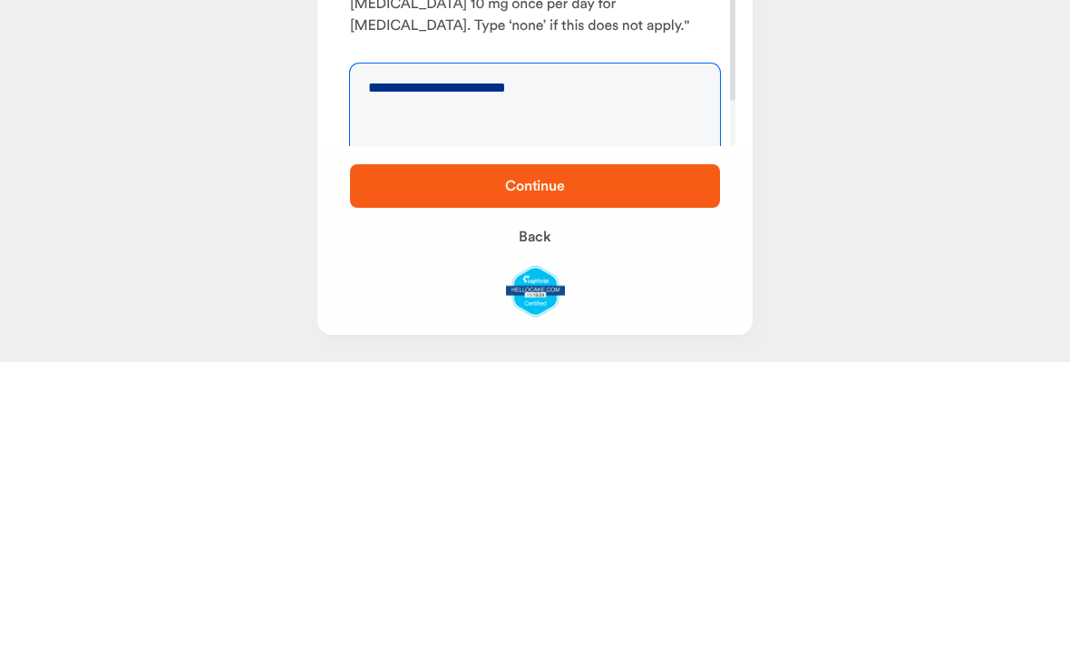
click at [428, 348] on textarea "**********" at bounding box center [535, 416] width 370 height 136
click at [631, 348] on textarea "**********" at bounding box center [535, 416] width 370 height 136
click at [498, 348] on textarea "**********" at bounding box center [535, 416] width 370 height 136
click at [663, 348] on textarea "**********" at bounding box center [535, 416] width 370 height 136
click at [639, 348] on textarea "**********" at bounding box center [535, 416] width 370 height 136
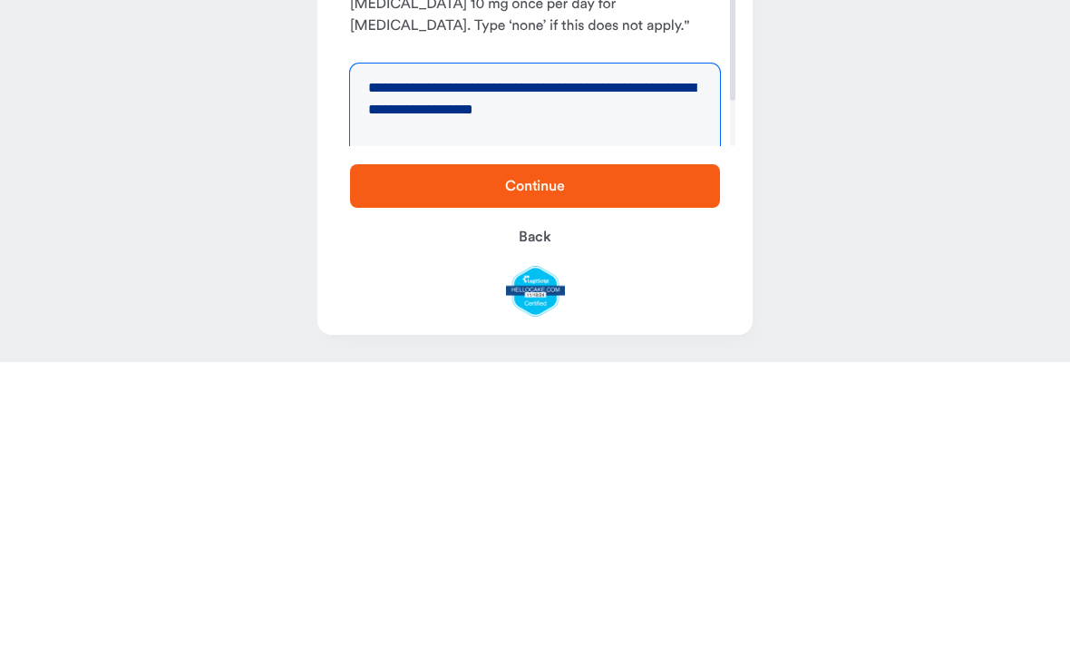
click at [645, 348] on textarea "**********" at bounding box center [535, 416] width 370 height 136
click at [424, 348] on textarea "**********" at bounding box center [535, 416] width 370 height 136
click at [525, 348] on textarea "**********" at bounding box center [535, 416] width 370 height 136
type textarea "**********"
click at [583, 460] on span "Continue" at bounding box center [535, 471] width 312 height 22
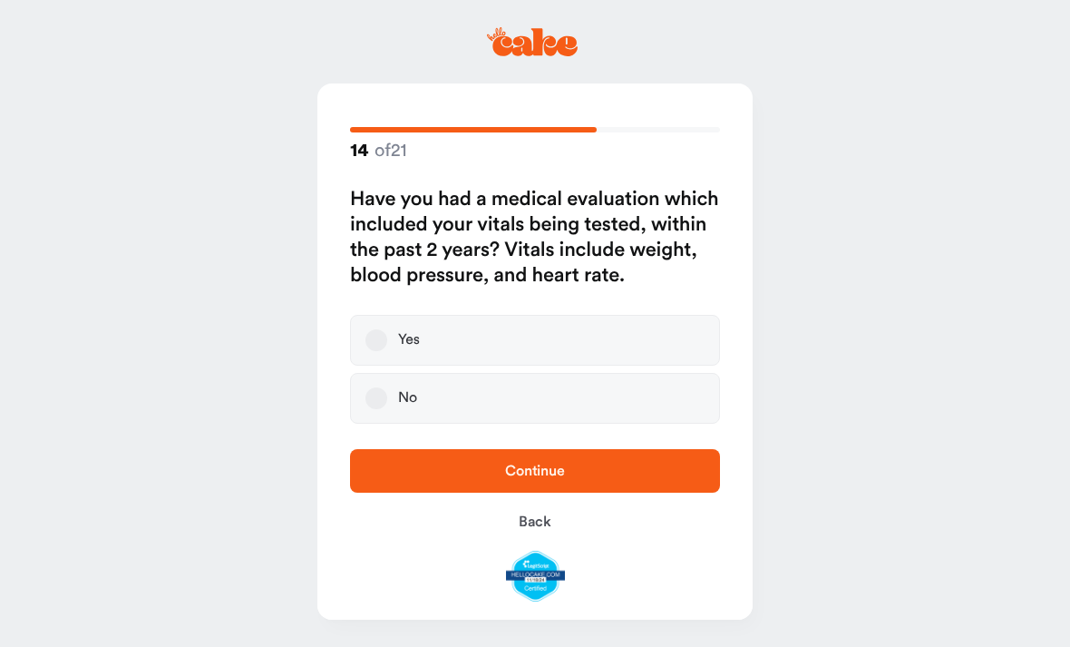
click at [464, 336] on label "Yes" at bounding box center [535, 340] width 370 height 51
click at [387, 336] on button "Yes" at bounding box center [377, 340] width 22 height 22
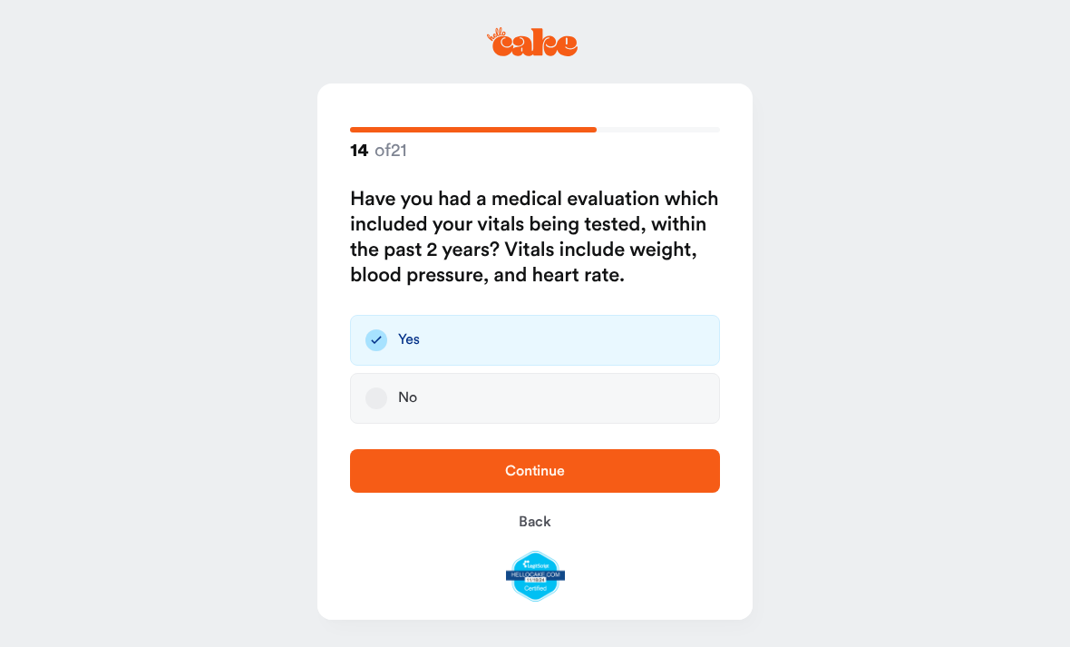
click at [531, 468] on span "Continue" at bounding box center [535, 470] width 60 height 15
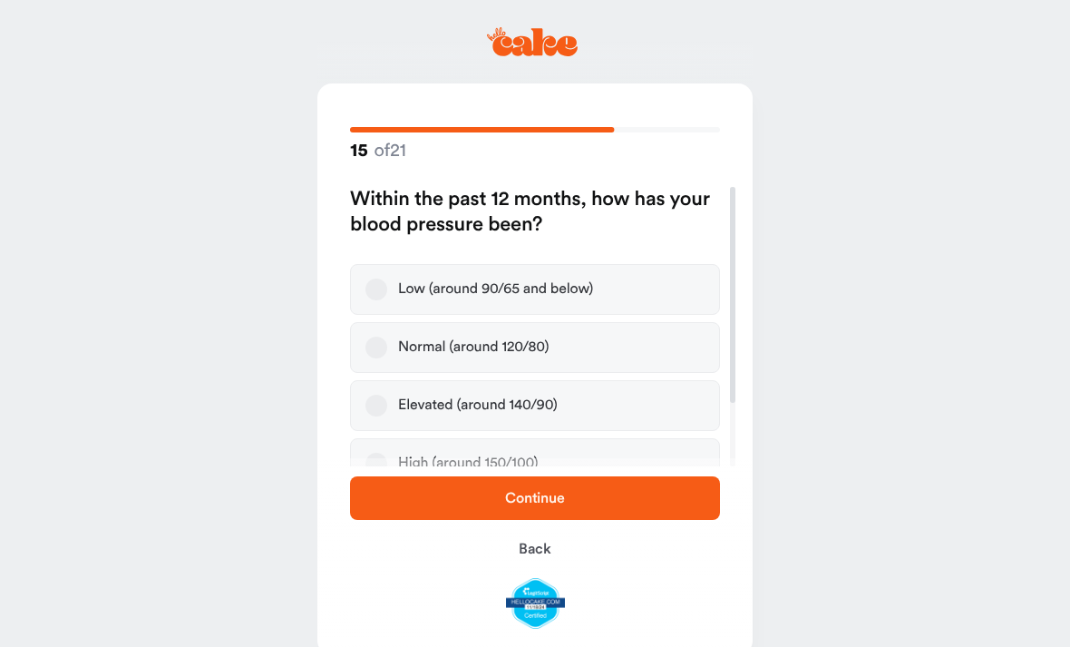
click at [506, 351] on div "Normal (around 120/80)" at bounding box center [473, 347] width 151 height 18
click at [387, 351] on button "Normal (around 120/80)" at bounding box center [377, 347] width 22 height 22
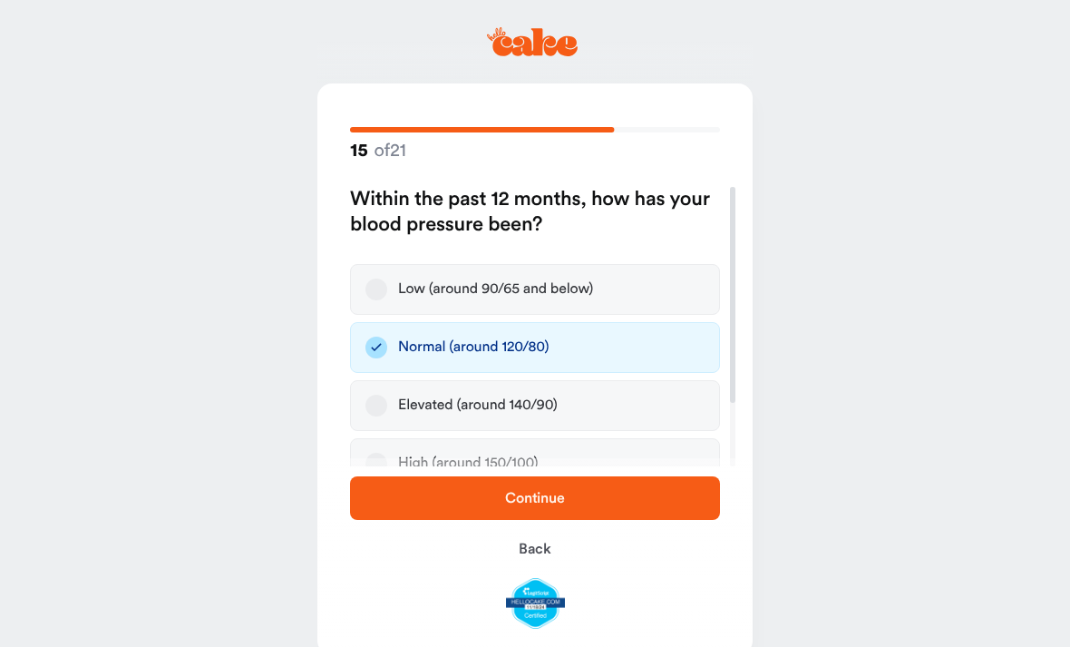
click at [562, 504] on span "Continue" at bounding box center [535, 498] width 60 height 15
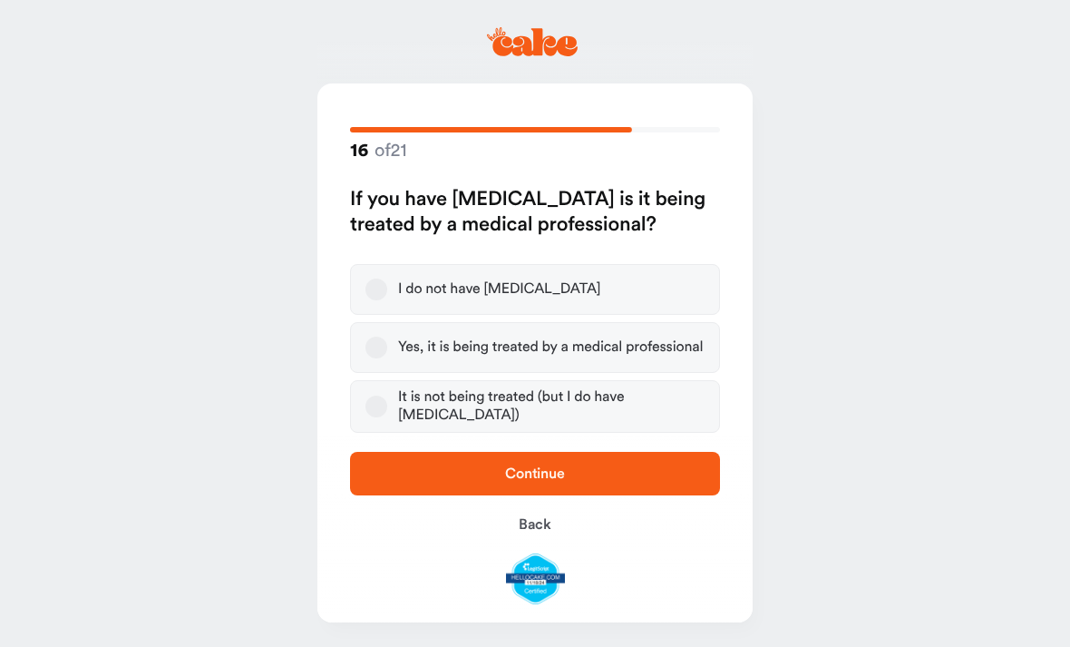
click at [530, 352] on div "Yes, it is being treated by a medical professional" at bounding box center [550, 347] width 305 height 18
click at [387, 352] on button "Yes, it is being treated by a medical professional" at bounding box center [377, 347] width 22 height 22
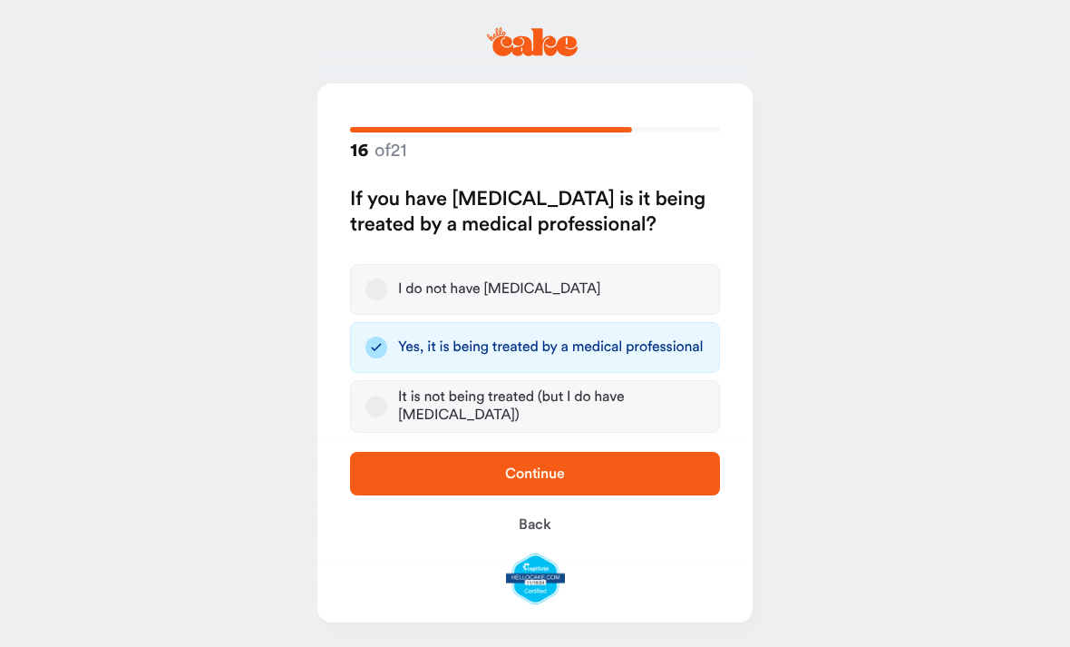
click at [555, 472] on span "Continue" at bounding box center [535, 473] width 60 height 15
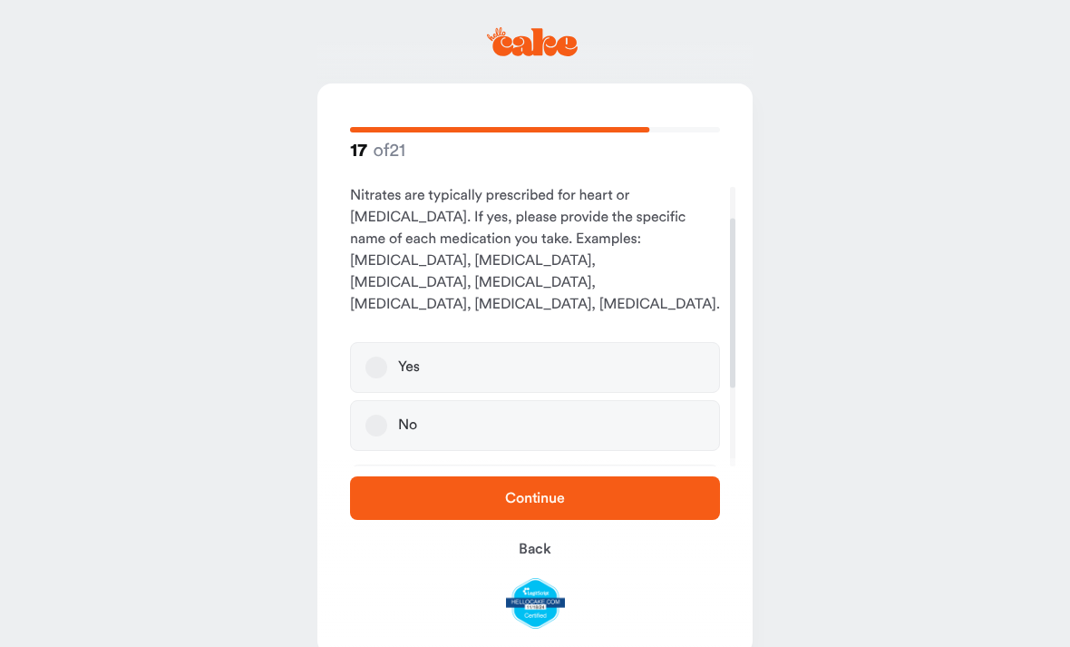
scroll to position [75, 0]
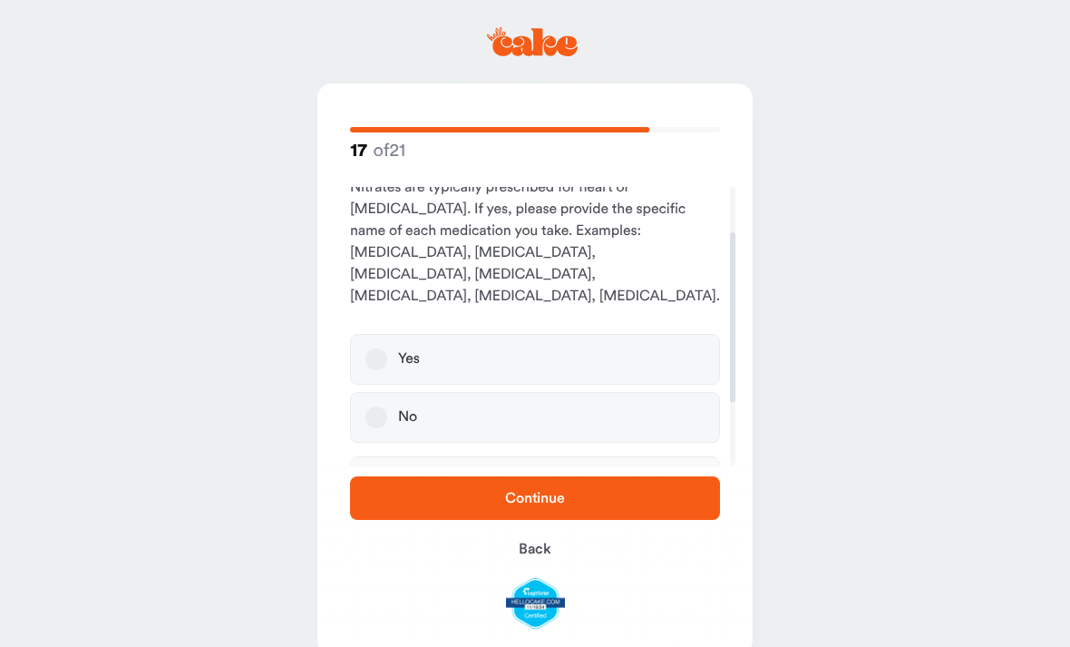
click at [497, 397] on label "No" at bounding box center [535, 417] width 370 height 51
click at [387, 406] on button "No" at bounding box center [377, 417] width 22 height 22
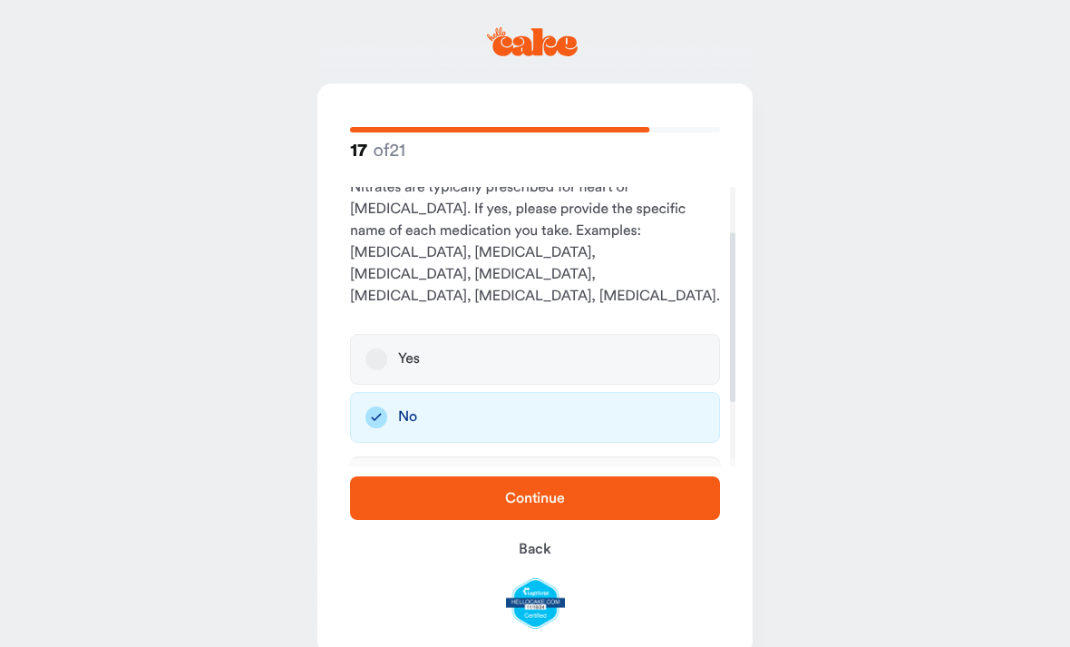
click at [560, 505] on span "Continue" at bounding box center [535, 498] width 60 height 15
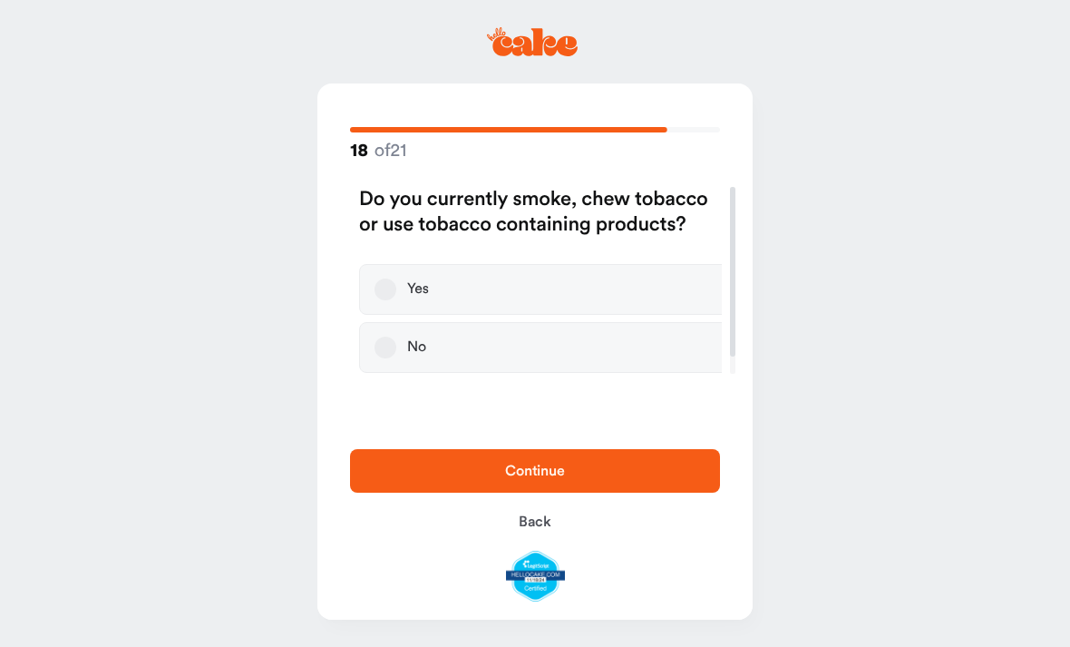
scroll to position [0, 0]
click at [461, 357] on label "No" at bounding box center [535, 347] width 370 height 51
click at [387, 357] on button "No" at bounding box center [377, 347] width 22 height 22
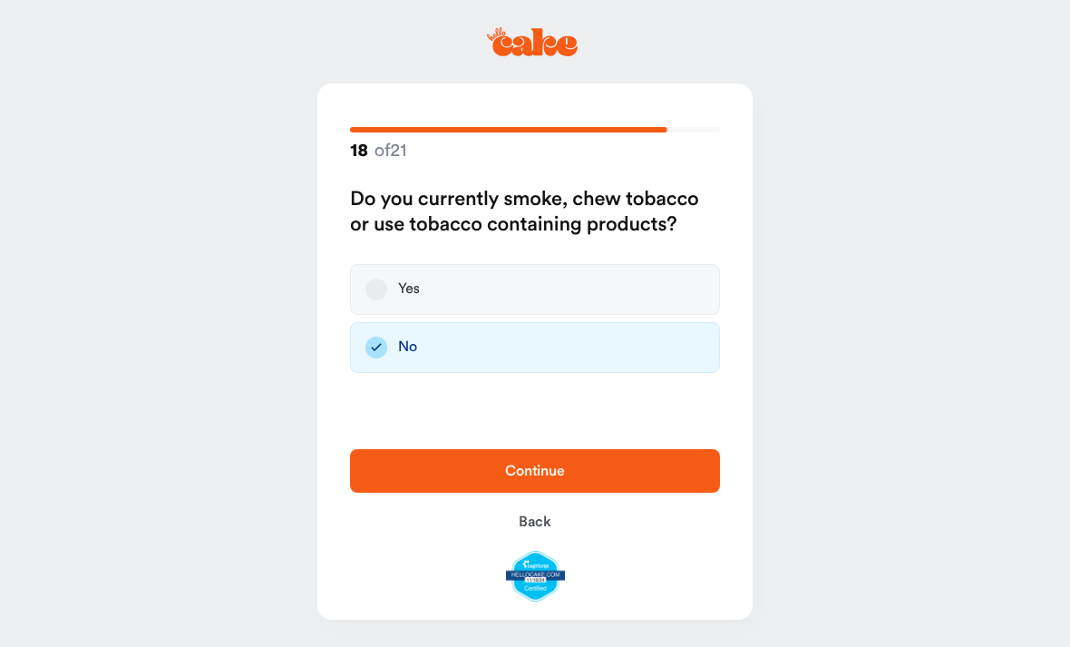
click at [577, 475] on span "Continue" at bounding box center [535, 471] width 312 height 22
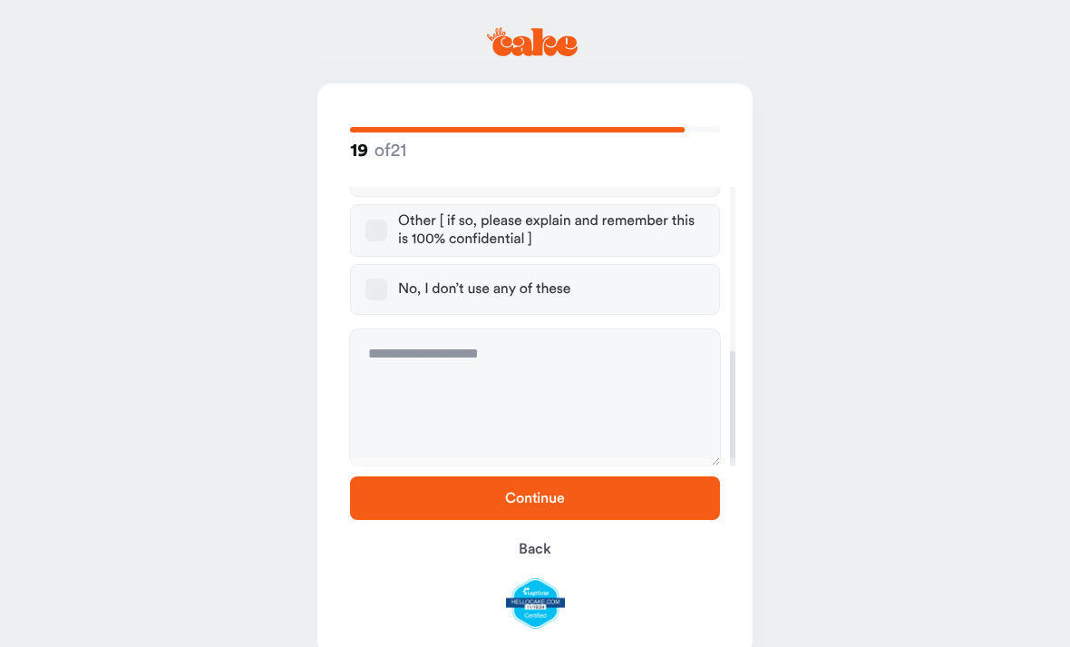
scroll to position [377, 0]
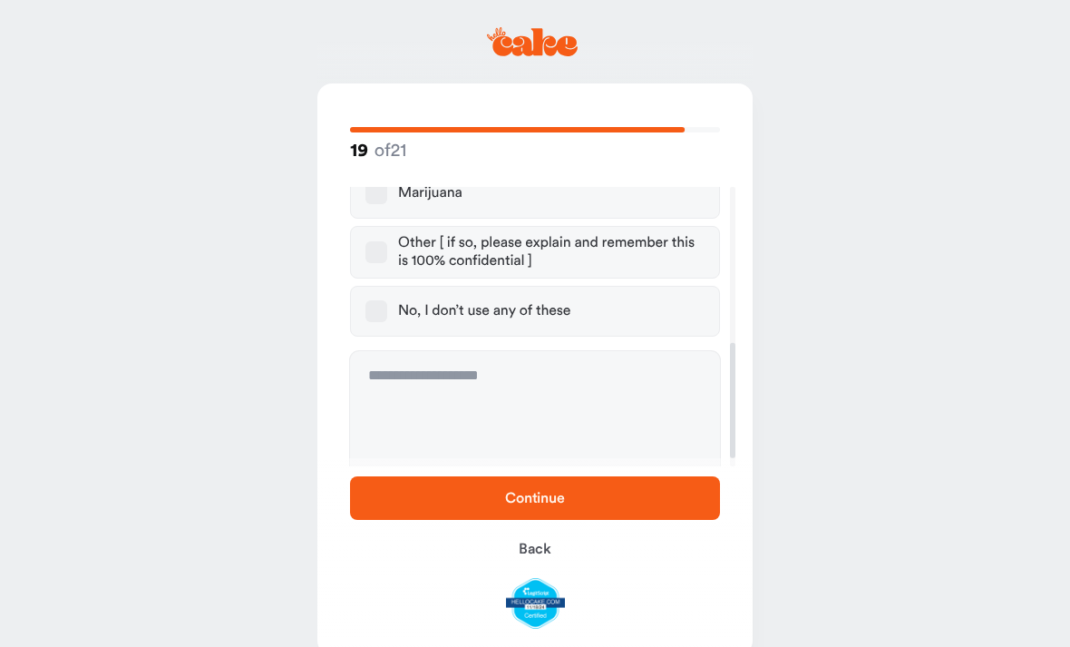
click at [518, 310] on div "No, I don’t use any of these" at bounding box center [484, 311] width 172 height 18
click at [387, 310] on button "No, I don’t use any of these" at bounding box center [377, 311] width 22 height 22
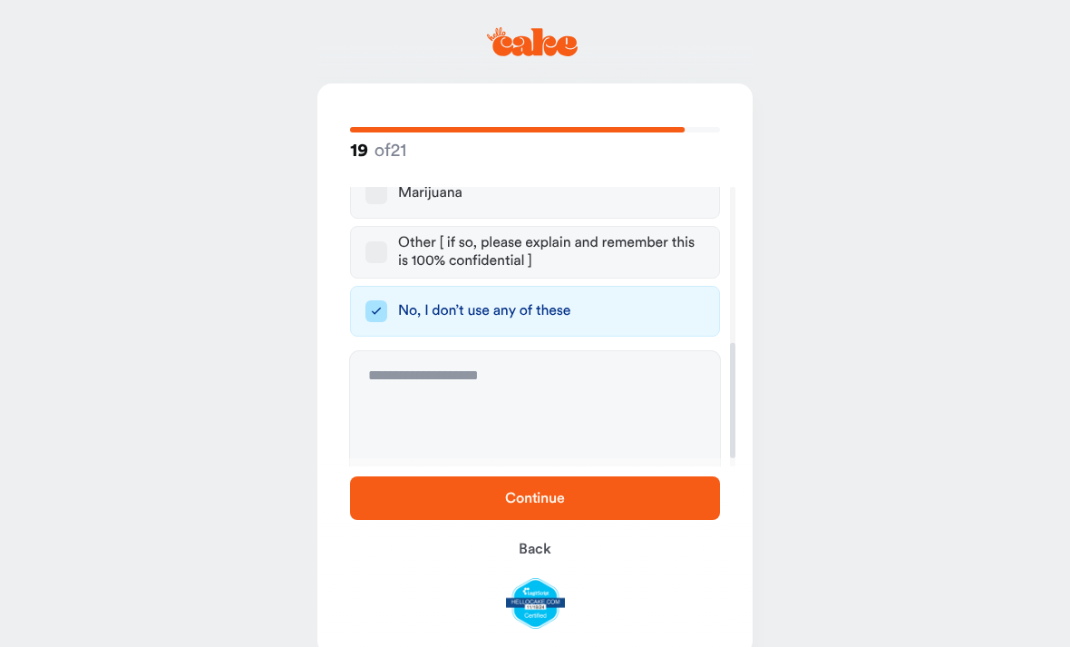
click at [546, 498] on span "Continue" at bounding box center [535, 498] width 60 height 15
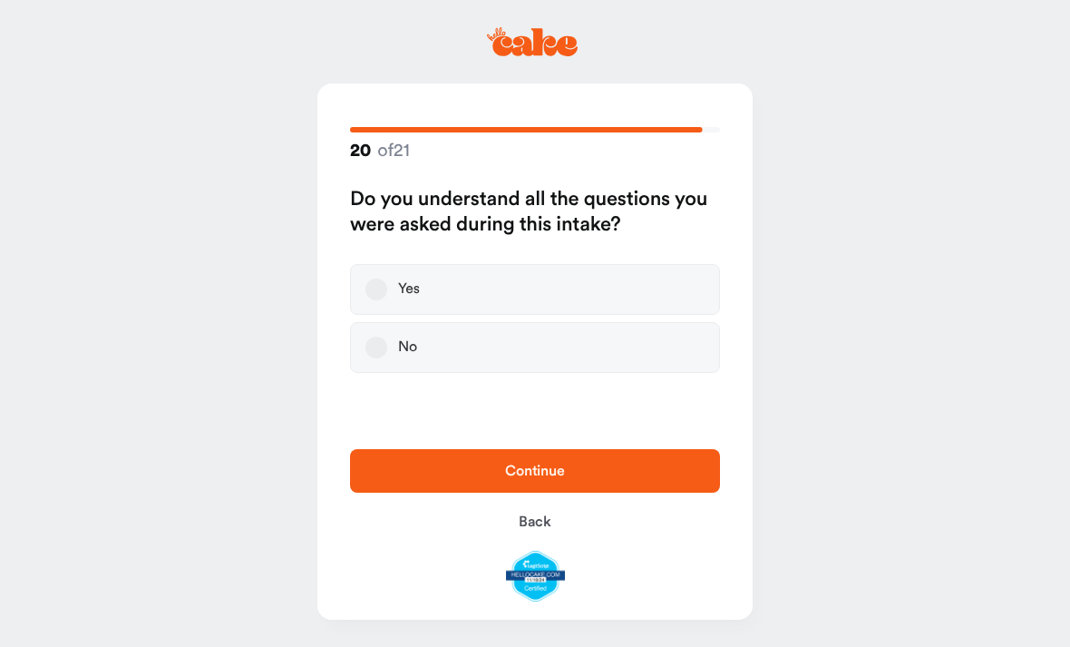
click at [473, 288] on label "Yes" at bounding box center [535, 289] width 370 height 51
click at [387, 288] on button "Yes" at bounding box center [377, 289] width 22 height 22
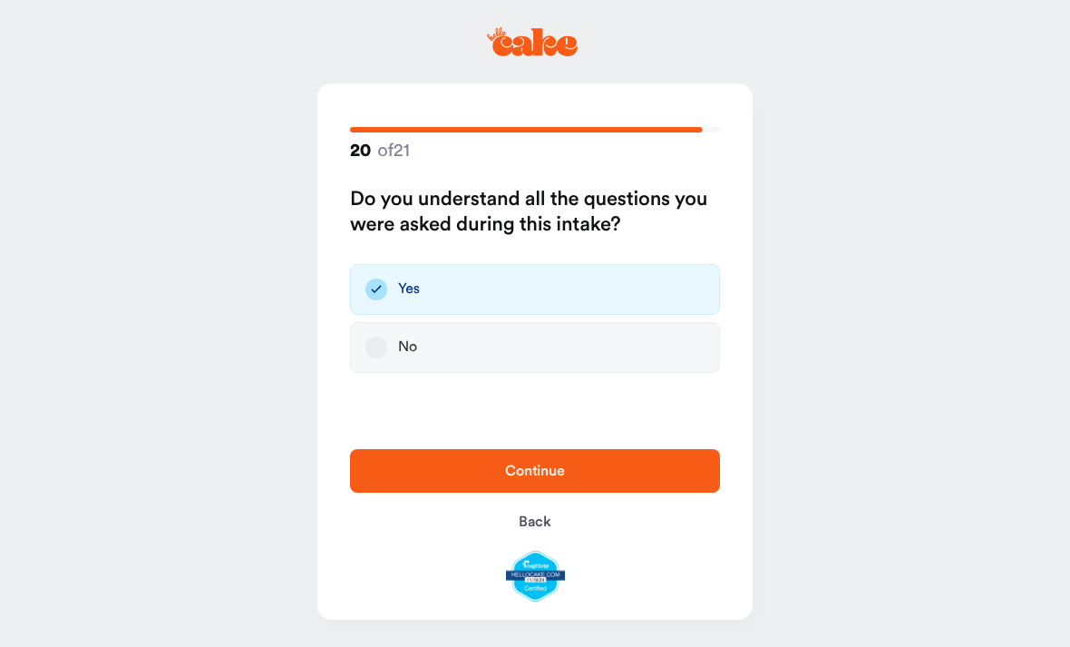
click at [562, 472] on span "Continue" at bounding box center [535, 470] width 60 height 15
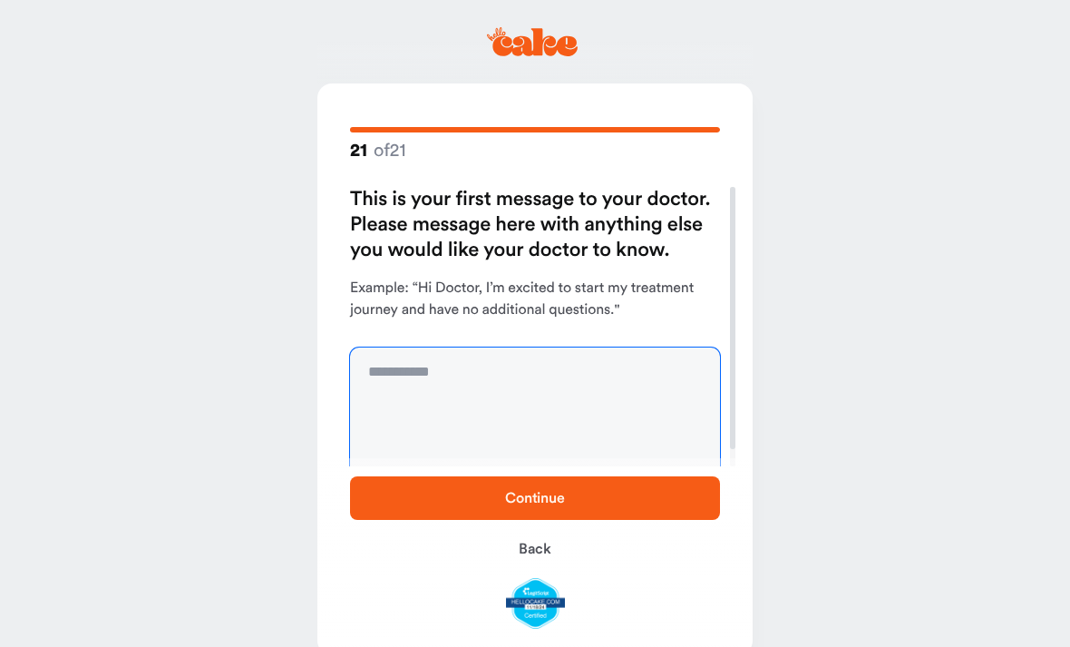
click at [478, 385] on textarea at bounding box center [535, 415] width 370 height 136
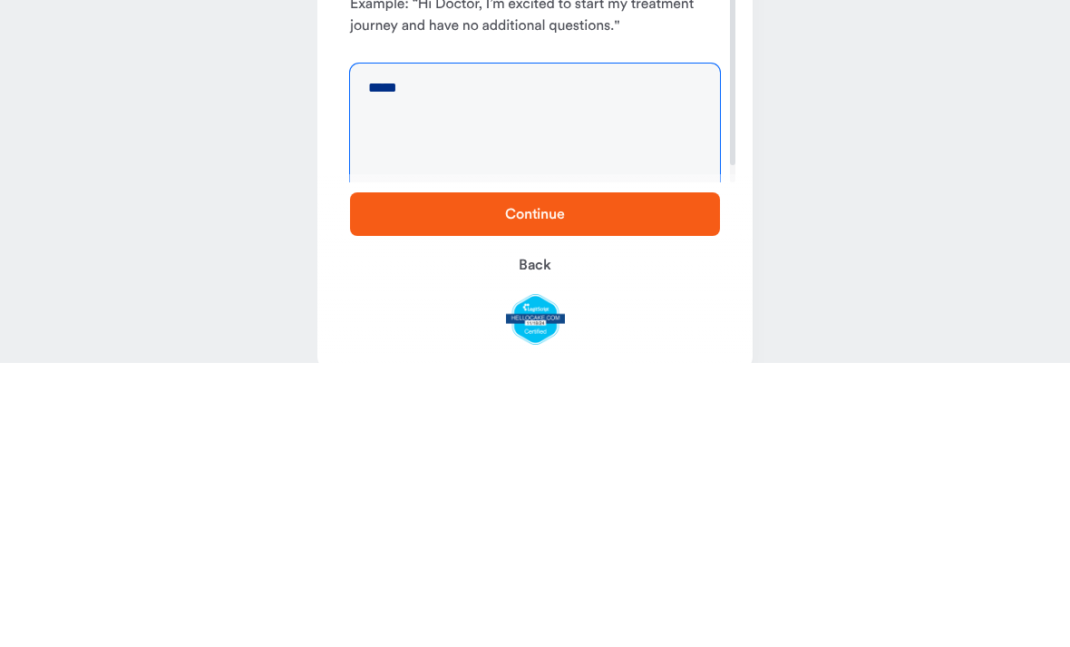
type textarea "*****"
click at [570, 487] on span "Continue" at bounding box center [535, 498] width 312 height 22
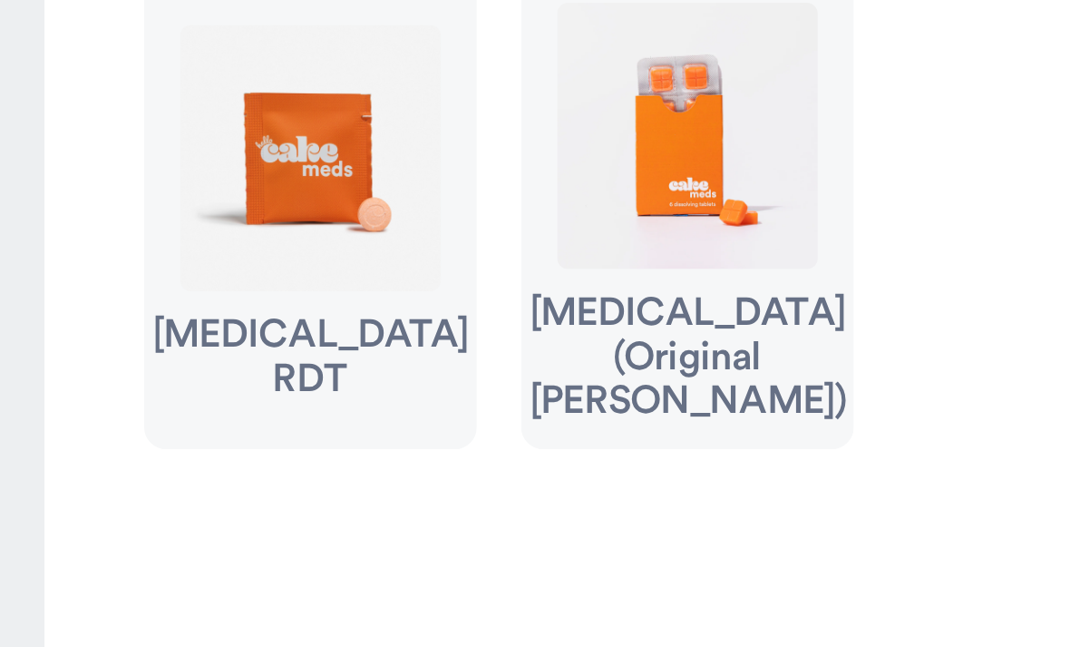
click at [476, 278] on div "[MEDICAL_DATA] (Original [PERSON_NAME])" at bounding box center [527, 300] width 103 height 44
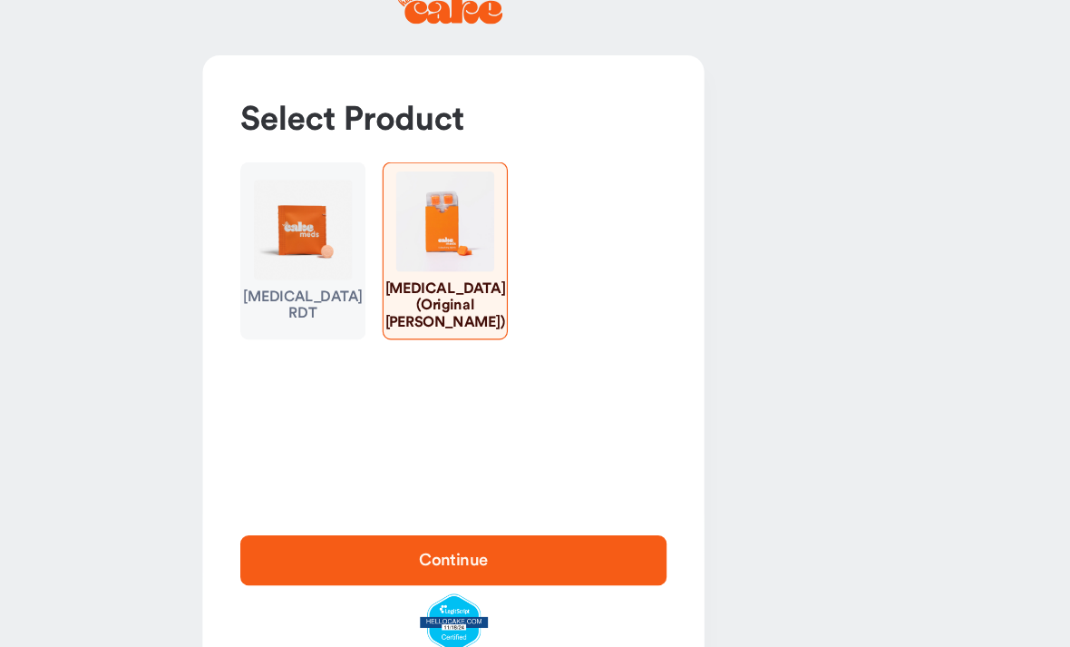
click at [442, 511] on span "Continue" at bounding box center [535, 522] width 312 height 22
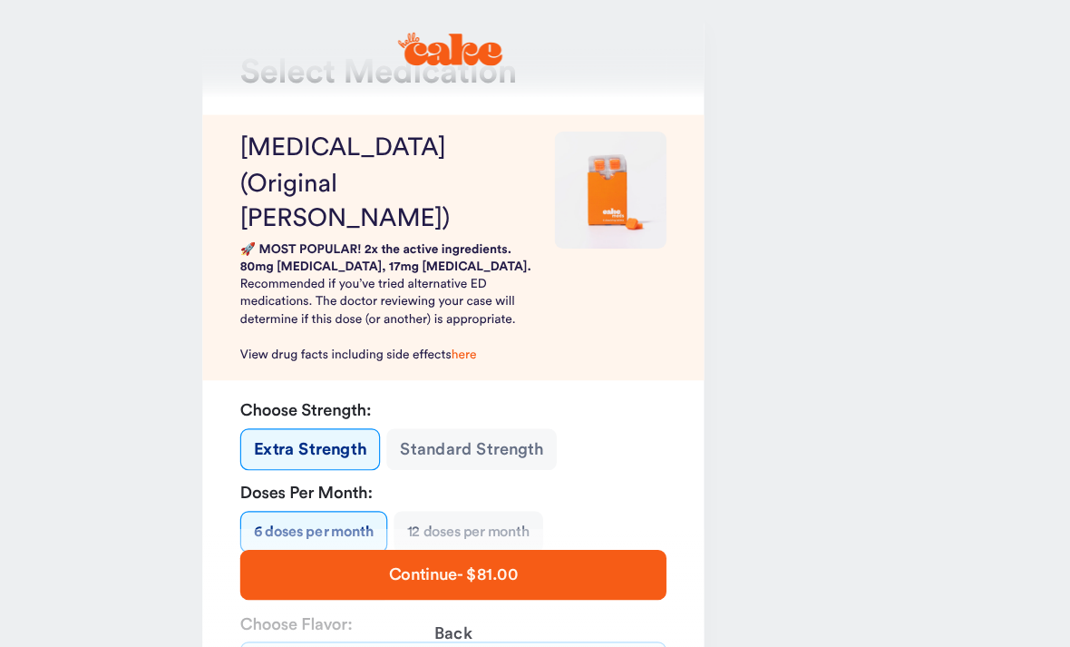
scroll to position [76, 0]
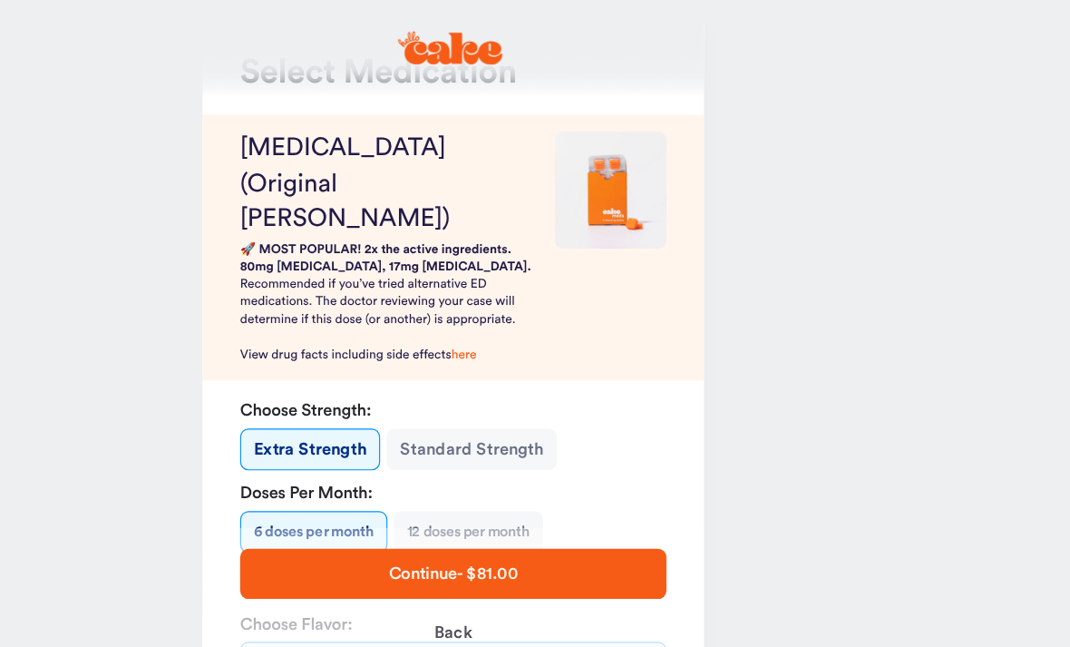
click at [483, 444] on button "12 doses per month" at bounding box center [548, 462] width 130 height 36
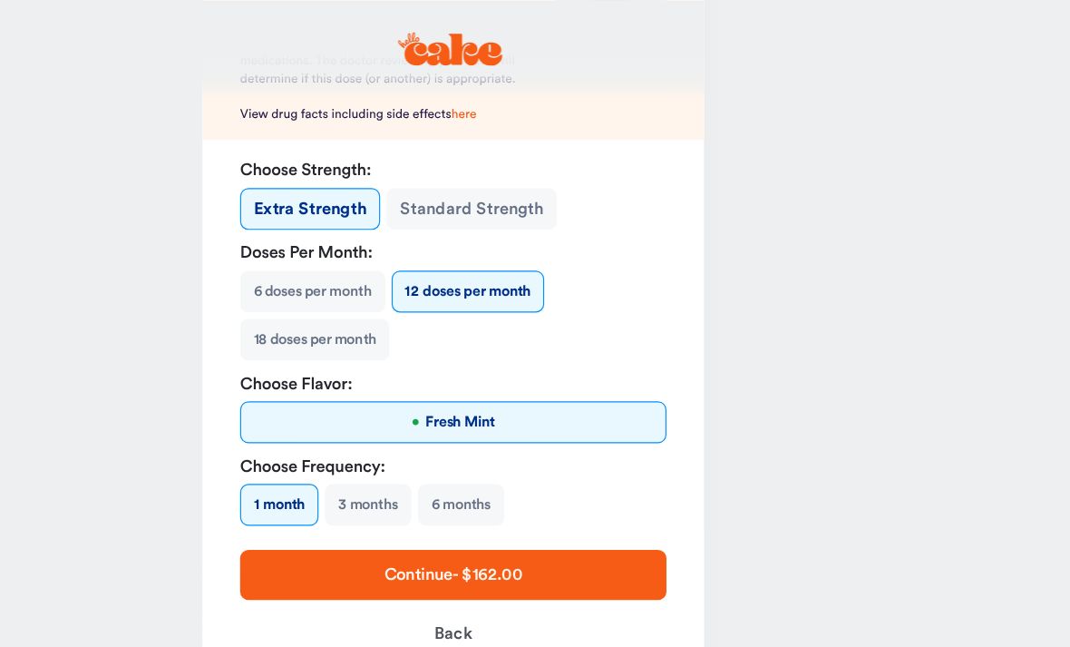
scroll to position [0, 0]
